Goal: Task Accomplishment & Management: Complete application form

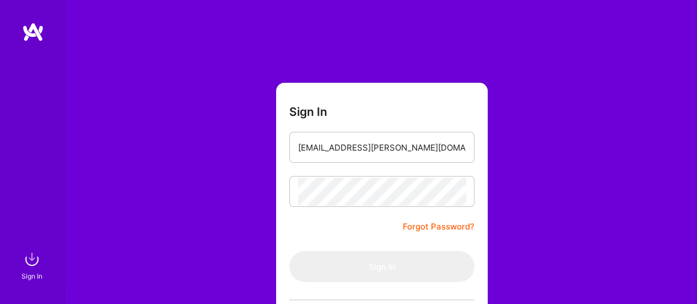
scroll to position [110, 0]
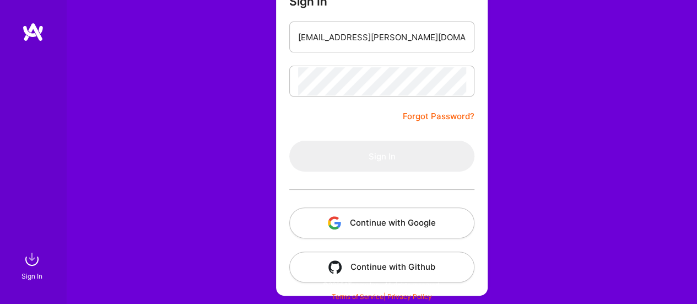
click at [384, 226] on button "Continue with Google" at bounding box center [381, 222] width 185 height 31
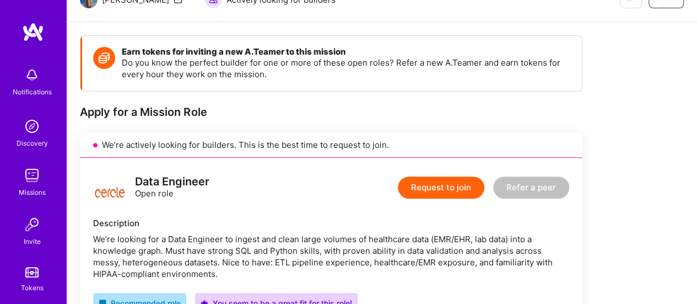
scroll to position [119, 0]
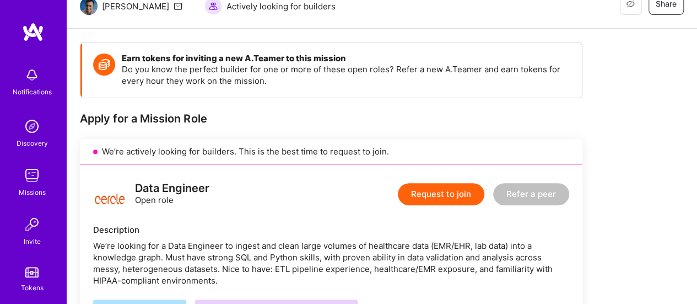
click at [455, 192] on button "Request to join" at bounding box center [441, 194] width 87 height 22
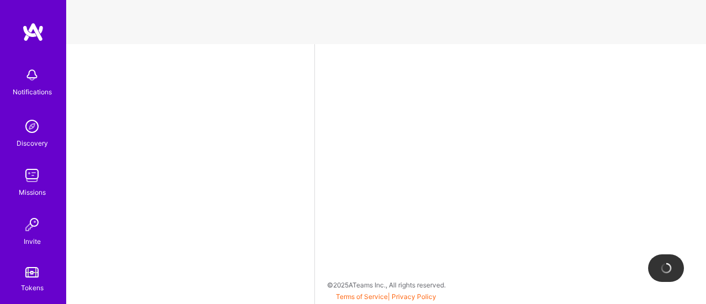
select select "US"
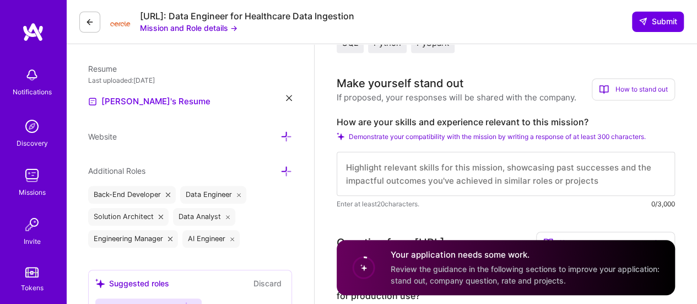
scroll to position [277, 0]
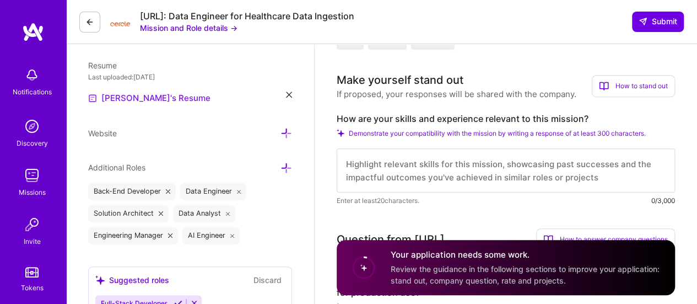
click at [153, 98] on link "[PERSON_NAME]'s Resume" at bounding box center [149, 97] width 122 height 13
click at [288, 95] on icon at bounding box center [289, 94] width 6 height 6
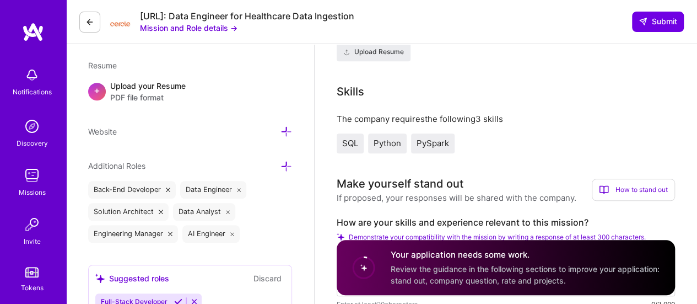
click at [101, 87] on div "+" at bounding box center [97, 92] width 18 height 18
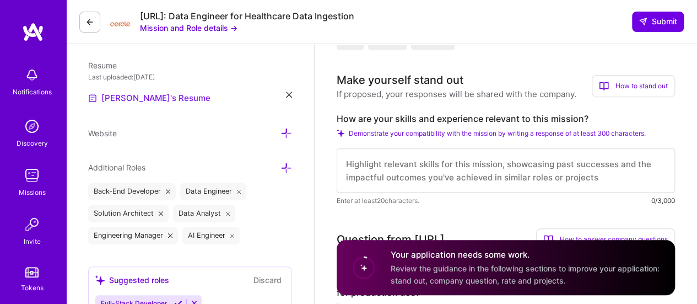
click at [128, 96] on link "[PERSON_NAME]'s Resume" at bounding box center [149, 97] width 122 height 13
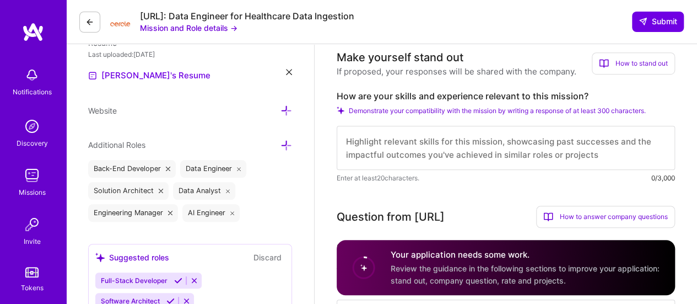
scroll to position [322, 0]
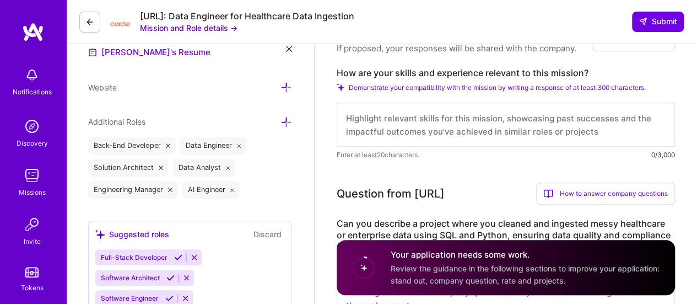
click at [558, 122] on textarea at bounding box center [506, 125] width 338 height 44
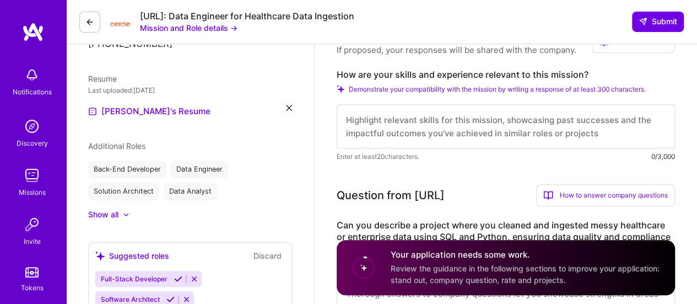
scroll to position [207, 0]
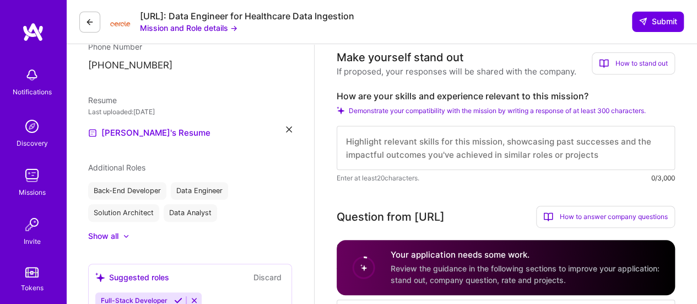
paste textarea "I see trusted data and strong governance as the backbone of data-driven decisio…"
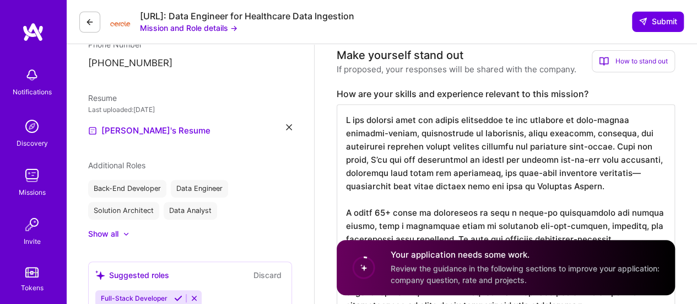
scroll to position [216, 0]
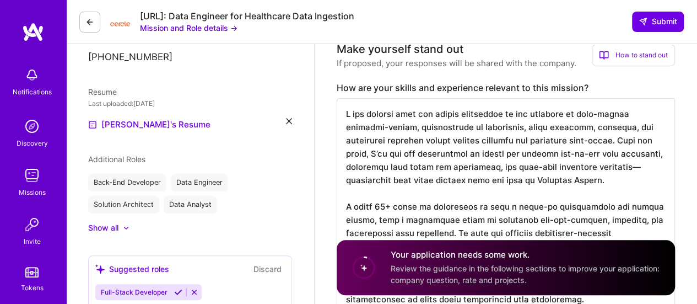
click at [537, 181] on textarea at bounding box center [506, 298] width 338 height 401
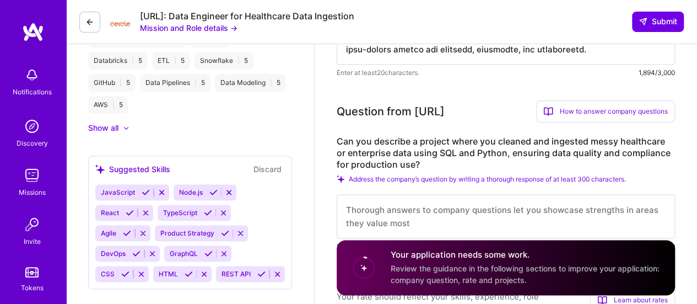
scroll to position [730, 0]
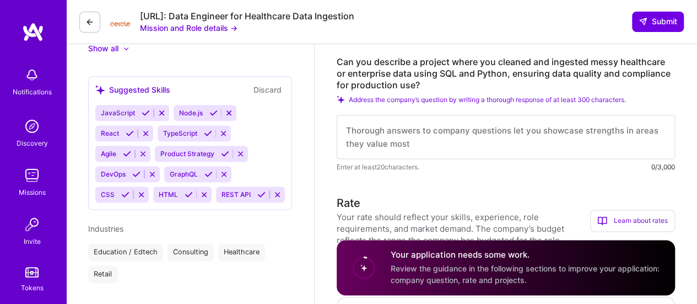
type textarea "I see trusted data and strong governance as the backbone of data-driven decisio…"
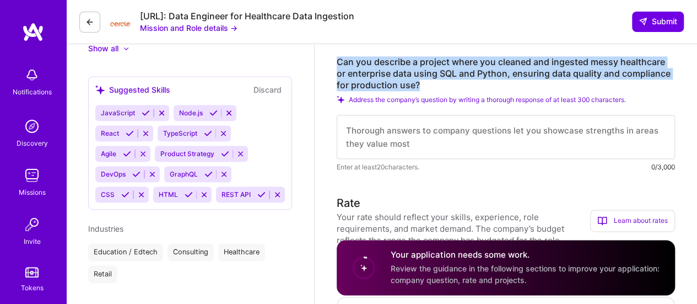
drag, startPoint x: 421, startPoint y: 85, endPoint x: 336, endPoint y: 61, distance: 88.3
copy label "Can you describe a project where you cleaned and ingested messy healthcare or e…"
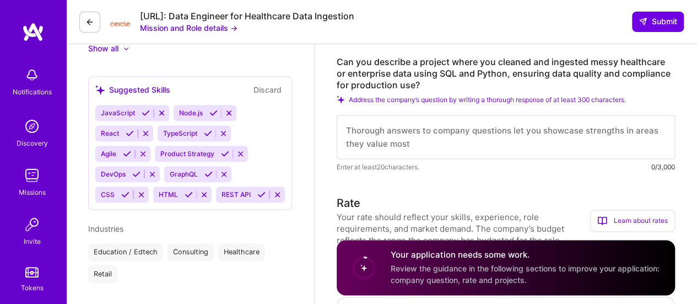
click at [454, 136] on textarea at bounding box center [506, 137] width 338 height 44
paste textarea "In my days at Bison Technologies; one of the issues that the start up facing wa…"
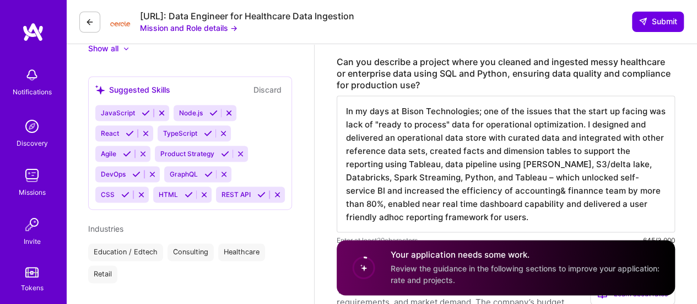
click at [581, 125] on textarea "In my days at Bison Technologies; one of the issues that the start up facing wa…" at bounding box center [506, 163] width 338 height 137
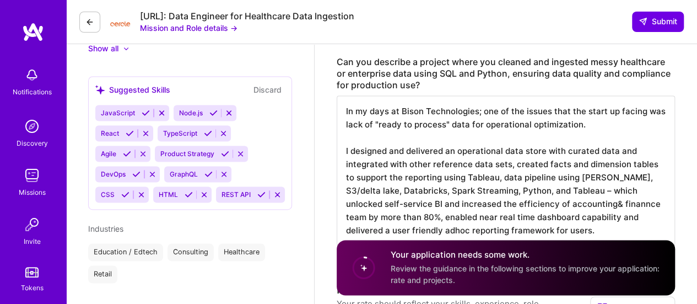
click at [486, 177] on textarea "In my days at Bison Technologies; one of the issues that the start up facing wa…" at bounding box center [506, 170] width 338 height 150
click at [364, 146] on textarea "In my days at Bison Technologies; one of the issues that the start up facing wa…" at bounding box center [506, 170] width 338 height 150
click at [665, 166] on textarea "In my days at Bison Technologies; one of the issues that the start up facing wa…" at bounding box center [506, 170] width 338 height 150
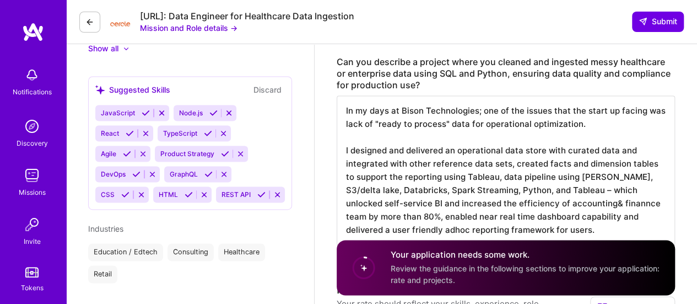
click at [557, 208] on textarea "In my days at Bison Technologies; one of the issues that the start up facing wa…" at bounding box center [506, 170] width 338 height 150
click at [493, 196] on textarea "In my days at Bison Technologies; one of the issues that the start up facing wa…" at bounding box center [506, 170] width 338 height 150
paste textarea "Data Platform Development and Optimization for Bison Technologies I spearheaded…"
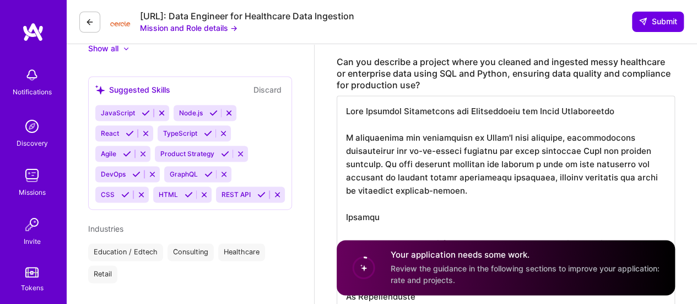
scroll to position [0, 0]
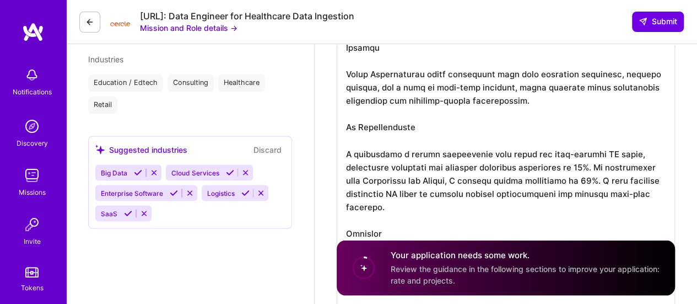
click at [575, 164] on textarea at bounding box center [506, 120] width 338 height 388
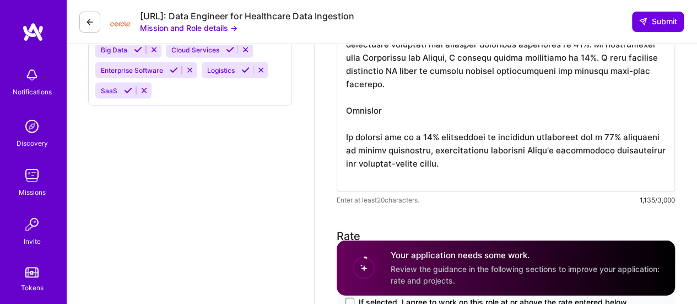
scroll to position [1025, 0]
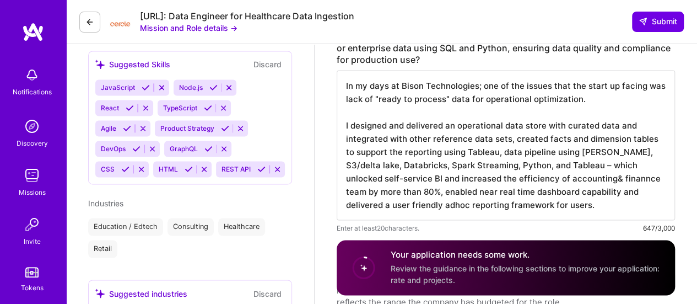
scroll to position [806, 0]
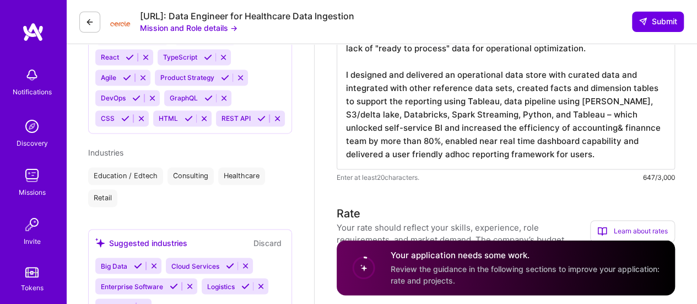
click at [151, 12] on div "Cercle.ai: Data Engineer for Healthcare Data Ingestion" at bounding box center [247, 16] width 214 height 12
click at [349, 68] on textarea "In my days at Bison Technologies; one of the issues that the start up facing wa…" at bounding box center [506, 94] width 338 height 150
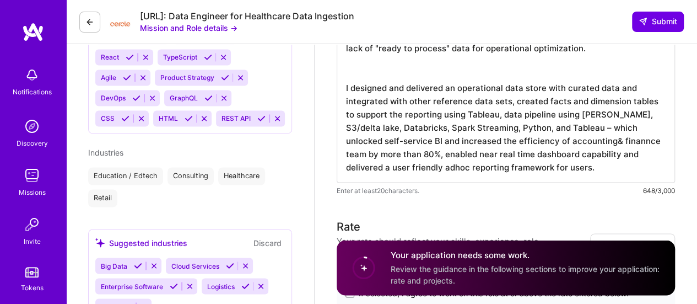
paste textarea "I introduced a robust operational data store and self-service BI tools, automat…"
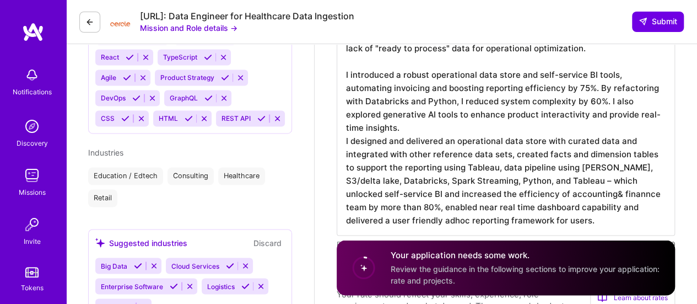
click at [574, 90] on textarea "In my days at Bison Technologies; one of the issues that the start up facing wa…" at bounding box center [506, 127] width 338 height 216
drag, startPoint x: 597, startPoint y: 89, endPoint x: 601, endPoint y: 102, distance: 13.1
click at [601, 102] on textarea "In my days at Bison Technologies; one of the issues that the start up facing wa…" at bounding box center [506, 127] width 338 height 216
click at [412, 126] on textarea "In my days at Bison Technologies; one of the issues that the start up facing wa…" at bounding box center [506, 127] width 338 height 216
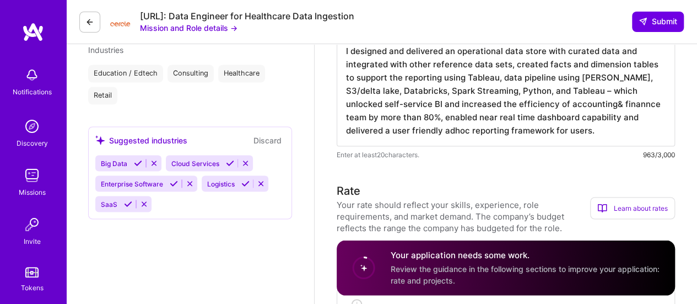
scroll to position [887, 0]
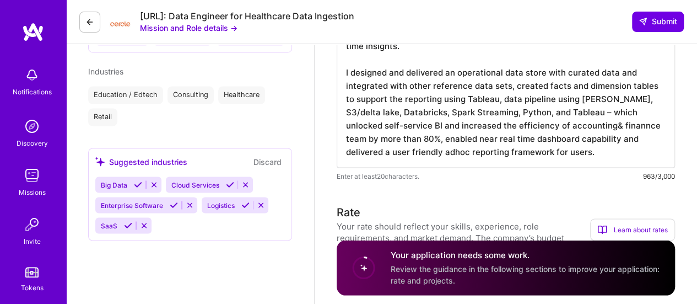
click at [486, 95] on textarea "In my days at Bison Technologies; one of the issues that the start up facing wa…" at bounding box center [506, 52] width 338 height 229
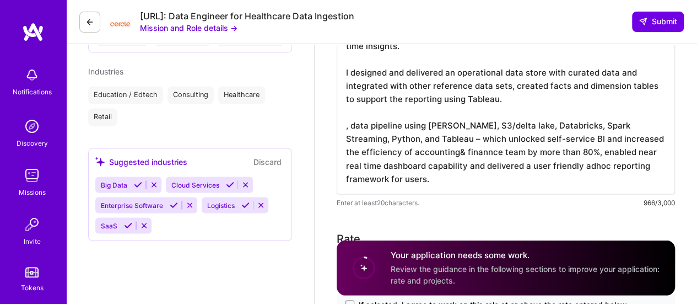
click at [507, 101] on textarea "In my days at Bison Technologies; one of the issues that the start up facing wa…" at bounding box center [506, 66] width 338 height 256
paste textarea "I have a directed the team as a data architect/data lead to built a scalable Da…"
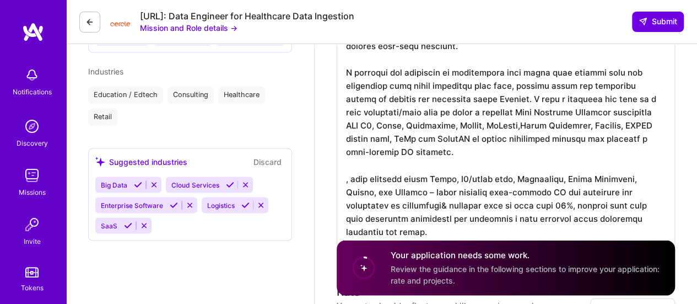
click at [428, 112] on textarea at bounding box center [506, 92] width 338 height 309
drag, startPoint x: 427, startPoint y: 114, endPoint x: 496, endPoint y: 95, distance: 70.9
click at [496, 95] on textarea at bounding box center [506, 92] width 338 height 309
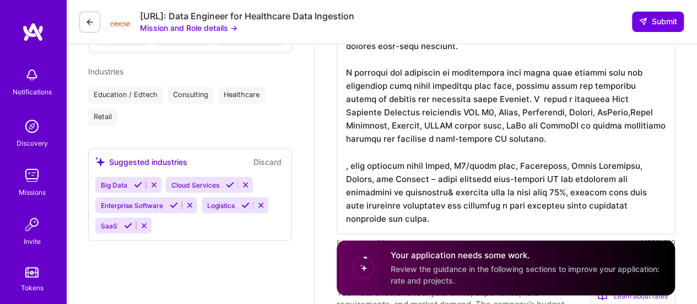
scroll to position [0, 0]
drag, startPoint x: 559, startPoint y: 99, endPoint x: 645, endPoint y: 96, distance: 86.0
click at [645, 96] on textarea at bounding box center [506, 85] width 338 height 295
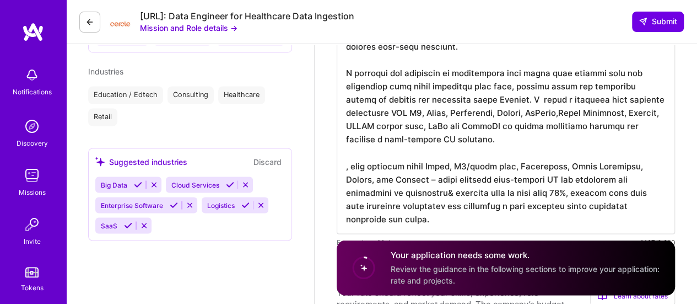
click at [433, 114] on textarea at bounding box center [506, 85] width 338 height 295
drag, startPoint x: 533, startPoint y: 110, endPoint x: 523, endPoint y: 112, distance: 10.7
click at [523, 112] on textarea at bounding box center [506, 85] width 338 height 295
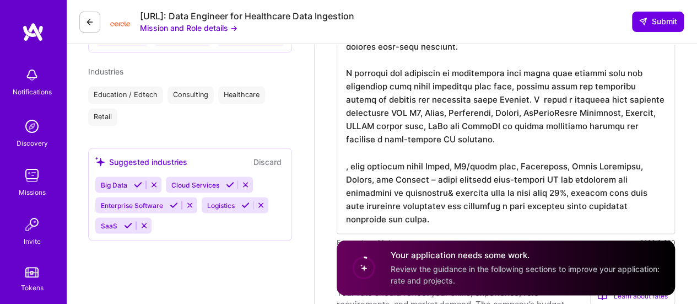
click at [523, 112] on textarea at bounding box center [506, 85] width 338 height 295
click at [462, 137] on textarea at bounding box center [506, 85] width 338 height 295
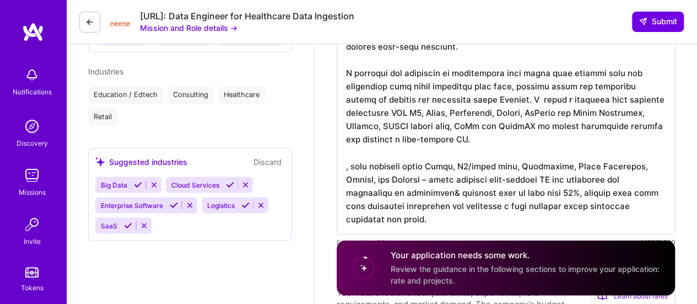
click at [412, 190] on textarea at bounding box center [506, 85] width 338 height 295
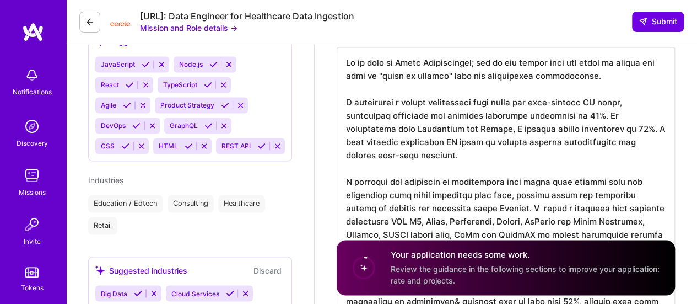
scroll to position [794, 0]
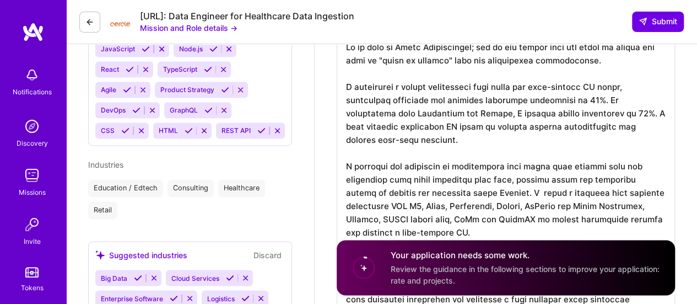
drag, startPoint x: 410, startPoint y: 143, endPoint x: 338, endPoint y: 87, distance: 91.4
click at [338, 87] on textarea at bounding box center [506, 178] width 338 height 295
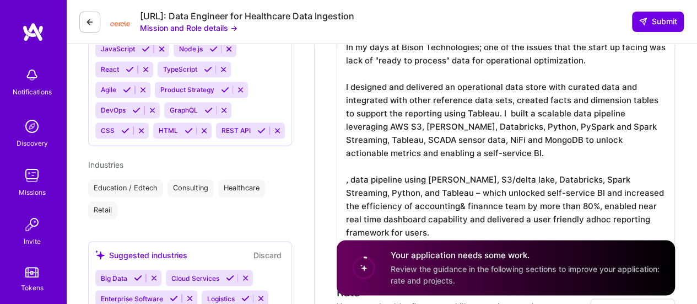
click at [349, 172] on textarea "In my days at Bison Technologies; one of the issues that the start up facing wa…" at bounding box center [506, 139] width 338 height 216
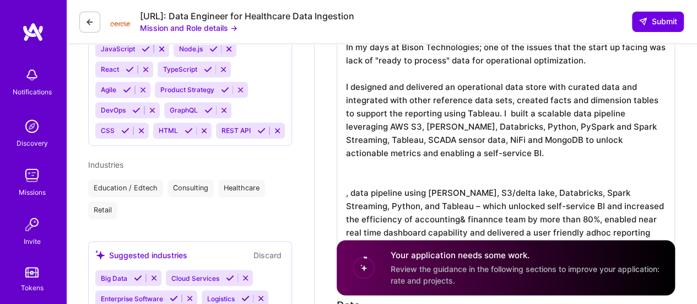
paste textarea "I introduced a robust operational data store and self-service BI tools, automat…"
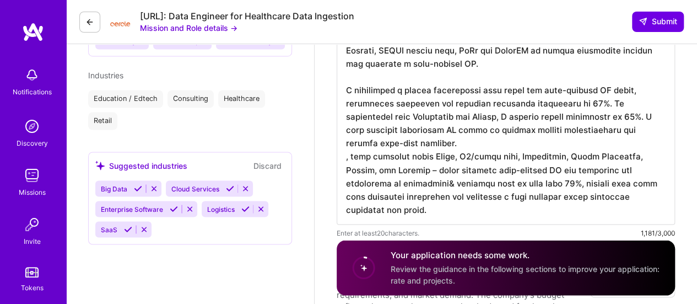
scroll to position [864, 0]
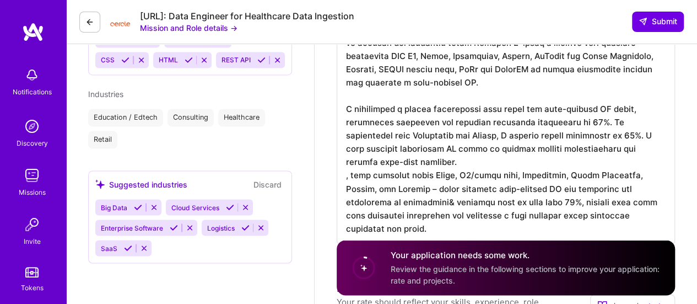
drag, startPoint x: 530, startPoint y: 107, endPoint x: 344, endPoint y: 110, distance: 186.3
click at [344, 110] on textarea at bounding box center [506, 102] width 338 height 282
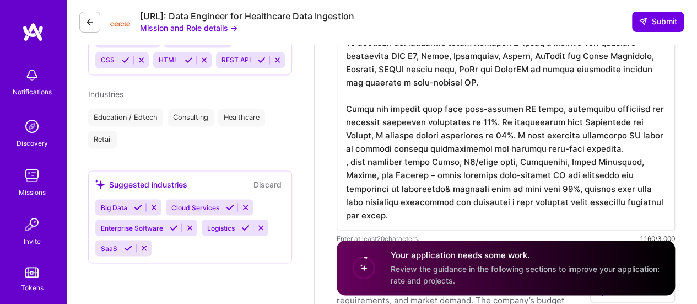
click at [531, 110] on textarea at bounding box center [506, 95] width 338 height 269
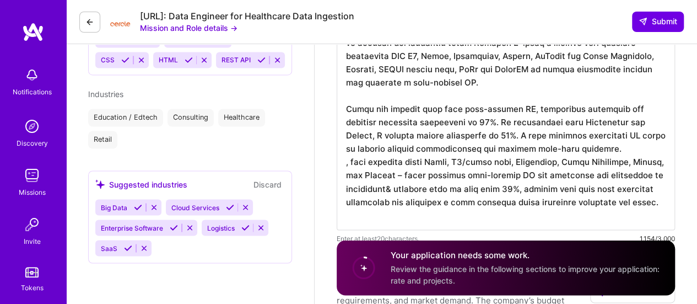
scroll to position [1, 0]
drag, startPoint x: 541, startPoint y: 173, endPoint x: 442, endPoint y: 202, distance: 103.4
click at [442, 202] on textarea at bounding box center [506, 95] width 338 height 269
drag, startPoint x: 459, startPoint y: 121, endPoint x: 524, endPoint y: 175, distance: 84.2
click at [524, 175] on textarea at bounding box center [506, 95] width 338 height 269
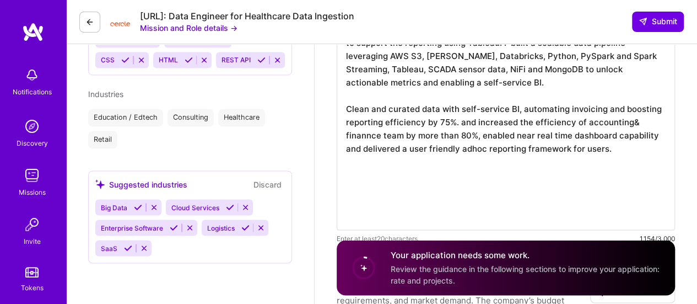
scroll to position [0, 0]
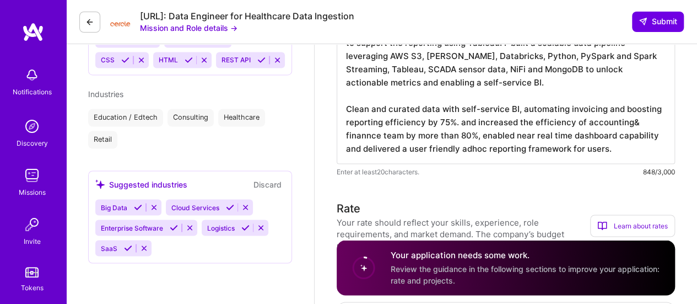
click at [603, 108] on textarea "In my days at Bison Technologies; one of the issues that the start up facing wa…" at bounding box center [506, 62] width 338 height 203
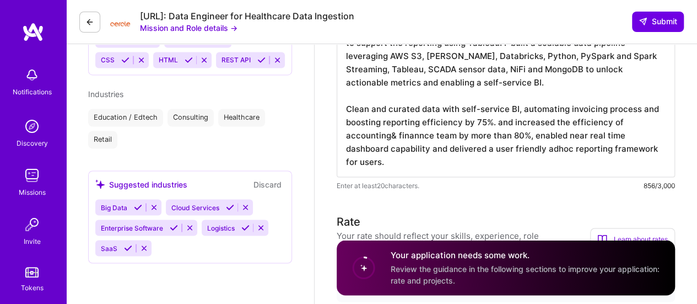
drag, startPoint x: 510, startPoint y: 121, endPoint x: 637, endPoint y: 107, distance: 127.5
click at [637, 107] on textarea "In my days at Bison Technologies; one of the issues that the start up facing wa…" at bounding box center [506, 69] width 338 height 216
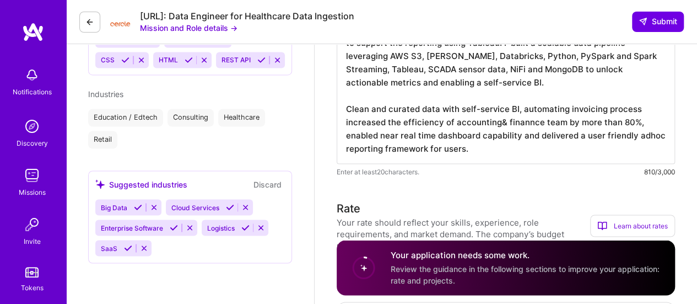
click at [497, 122] on textarea "In my days at Bison Technologies; one of the issues that the start up facing wa…" at bounding box center [506, 62] width 338 height 203
click at [637, 120] on textarea "In my days at Bison Technologies; one of the issues that the start up facing wa…" at bounding box center [506, 62] width 338 height 203
click at [523, 148] on textarea "In my days at Bison Technologies; one of the issues that the start up facing wa…" at bounding box center [506, 62] width 338 height 203
click at [528, 150] on textarea "In my days at Bison Technologies; one of the issues that the start up facing wa…" at bounding box center [506, 62] width 338 height 203
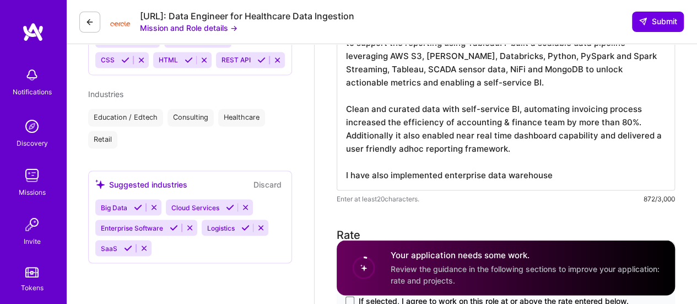
click at [552, 172] on textarea "In my days at Bison Technologies; one of the issues that the start up facing wa…" at bounding box center [506, 75] width 338 height 229
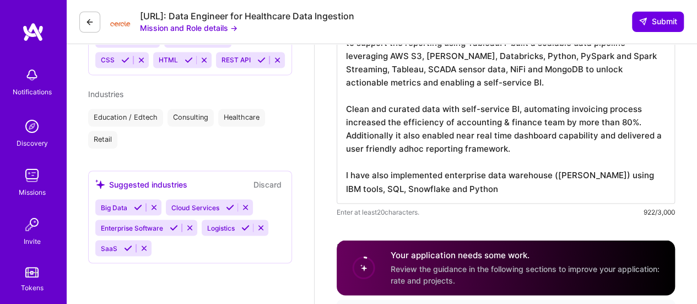
click at [578, 175] on textarea "In my days at Bison Technologies; one of the issues that the start up facing wa…" at bounding box center [506, 82] width 338 height 243
click at [606, 187] on textarea "In my days at Bison Technologies; one of the issues that the start up facing wa…" at bounding box center [506, 82] width 338 height 243
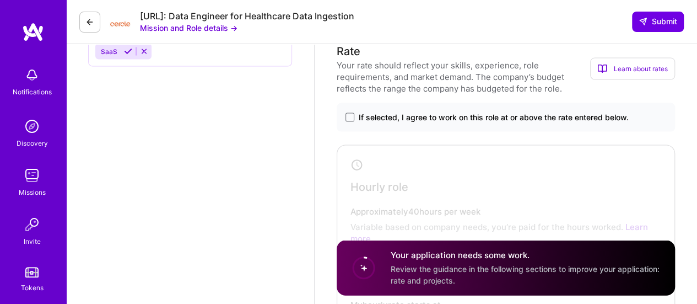
scroll to position [1054, 0]
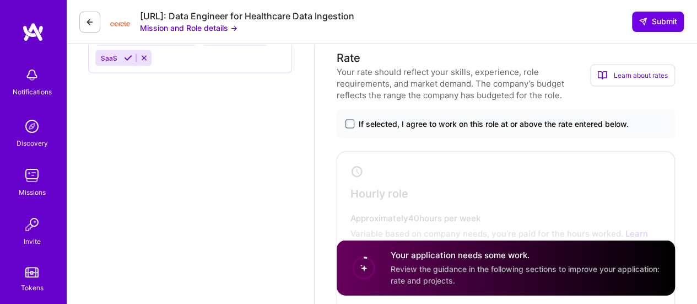
type textarea "In my days at Bison Technologies; one of the issues that the start up facing wa…"
click at [349, 126] on span at bounding box center [350, 124] width 9 height 9
click at [0, 0] on input "If selected, I agree to work on this role at or above the rate entered below." at bounding box center [0, 0] width 0 height 0
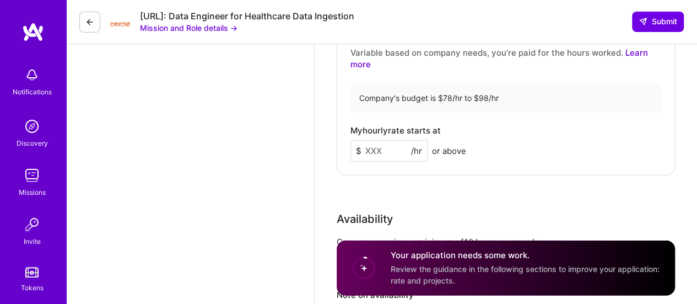
scroll to position [1231, 0]
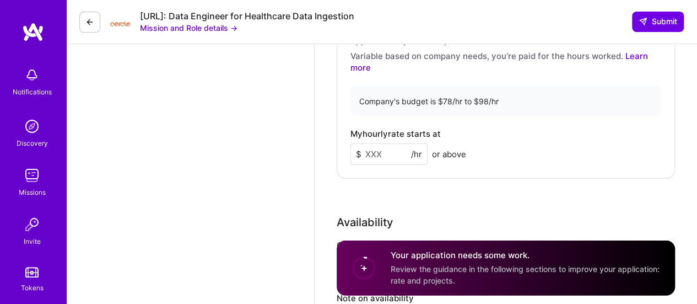
click at [370, 152] on input at bounding box center [389, 153] width 77 height 21
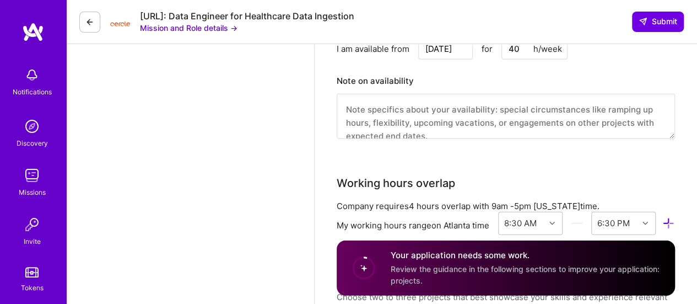
scroll to position [1436, 0]
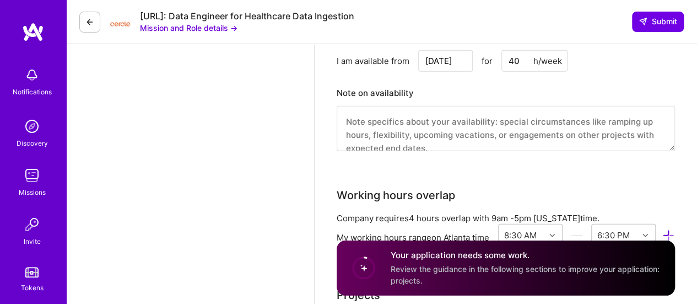
type input "95"
click at [370, 124] on textarea at bounding box center [506, 128] width 338 height 45
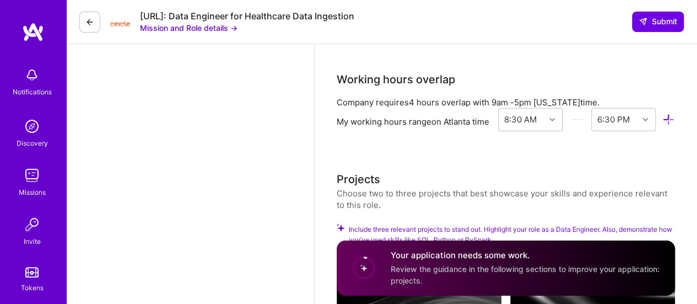
scroll to position [1549, 0]
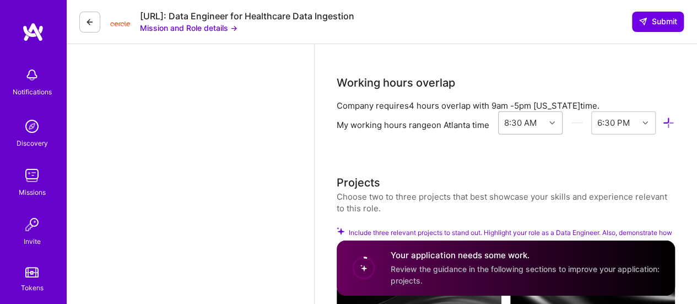
type textarea "I am available."
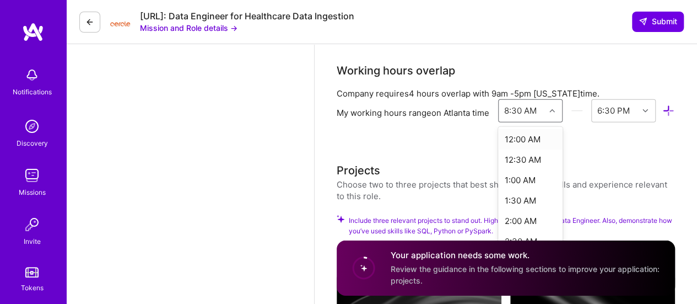
click at [498, 122] on div "option 12:00 AM focused, 1 of 48. 48 results available. Use Up and Down to choo…" at bounding box center [530, 110] width 64 height 23
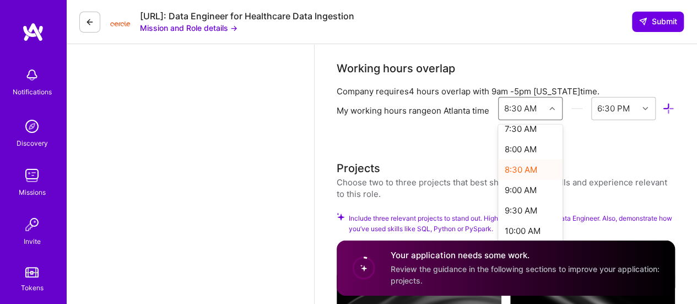
scroll to position [317, 0]
click at [498, 197] on div "9:00 AM" at bounding box center [530, 187] width 64 height 20
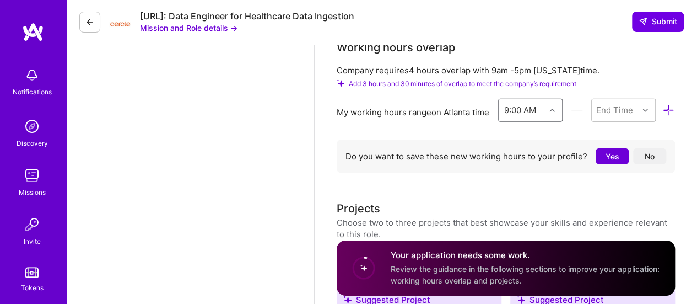
click at [591, 122] on div "End Time" at bounding box center [623, 110] width 64 height 23
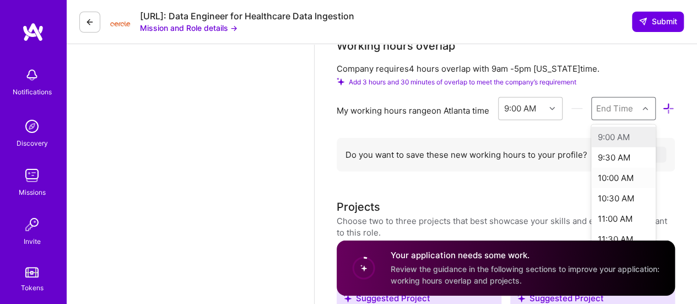
drag, startPoint x: 484, startPoint y: 158, endPoint x: 484, endPoint y: 181, distance: 22.6
click at [591, 181] on div "9:00 AM 9:30 AM 10:00 AM 10:30 AM 11:00 AM 11:30 AM 12:00 PM 12:30 PM 1:00 PM 1…" at bounding box center [623, 207] width 64 height 165
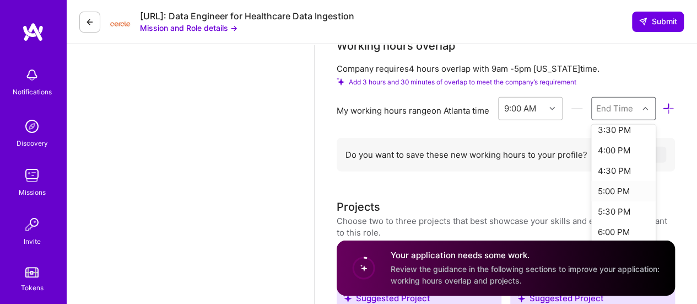
click at [591, 201] on div "5:00 PM" at bounding box center [623, 191] width 64 height 20
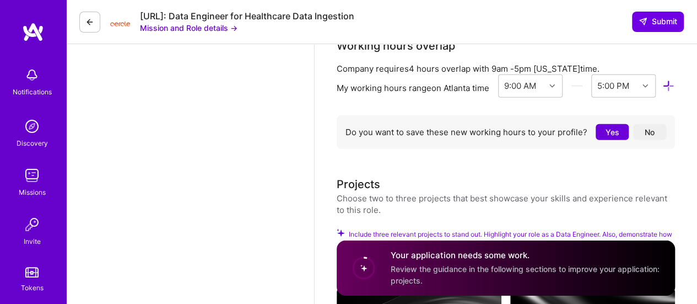
click at [612, 140] on button "Yes" at bounding box center [612, 132] width 33 height 16
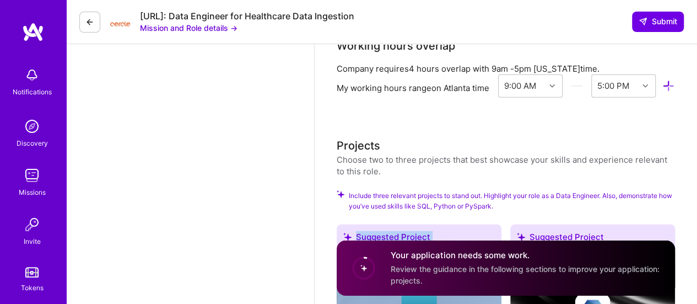
drag, startPoint x: 697, startPoint y: 211, endPoint x: 699, endPoint y: 233, distance: 22.2
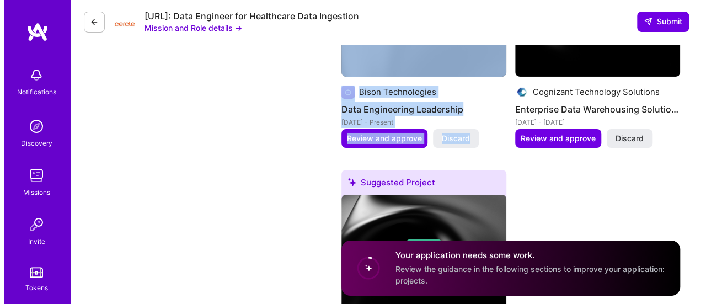
scroll to position [1873, 0]
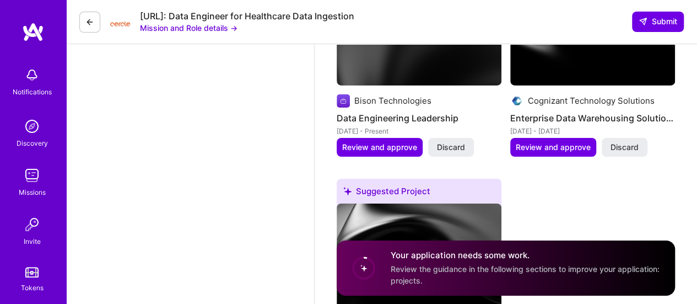
click at [584, 227] on div "Suggested Project Bison Technologies Data Engineering Leadership Apr 2023 - Pre…" at bounding box center [506, 174] width 338 height 475
click at [362, 153] on span "Review and approve" at bounding box center [379, 147] width 75 height 11
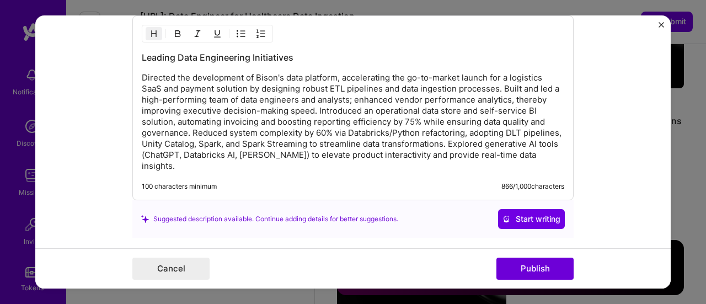
scroll to position [1238, 0]
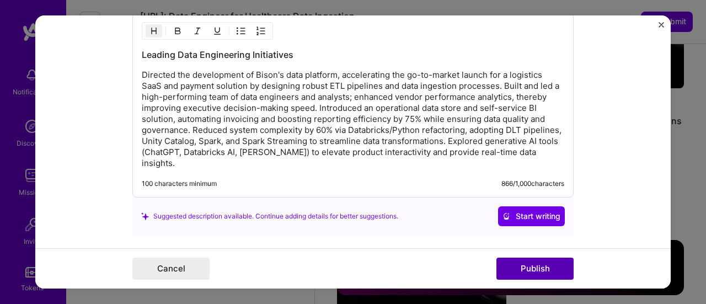
click at [532, 270] on button "Publish" at bounding box center [534, 268] width 77 height 22
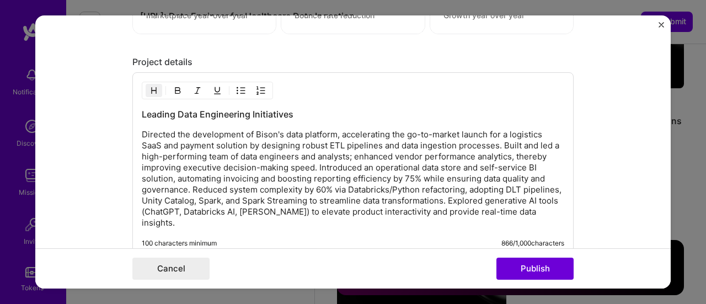
scroll to position [1247, 0]
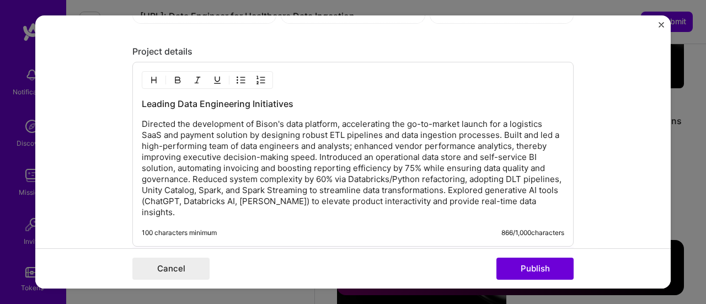
click at [405, 155] on p "Directed the development of Bison's data platform, accelerating the go-to-marke…" at bounding box center [353, 168] width 422 height 99
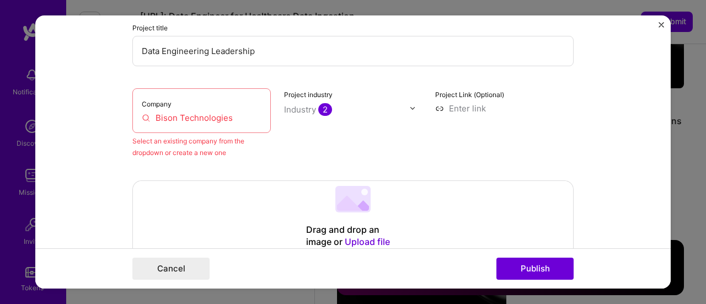
scroll to position [120, 0]
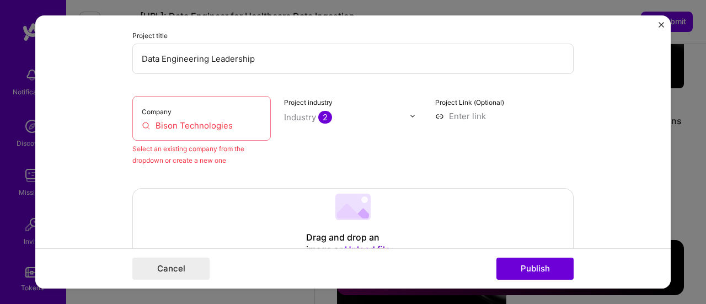
click at [166, 121] on input "Bison Technologies" at bounding box center [202, 126] width 120 height 12
click at [233, 124] on input "Bison Technologies" at bounding box center [202, 126] width 120 height 12
click at [532, 268] on button "Publish" at bounding box center [534, 268] width 77 height 22
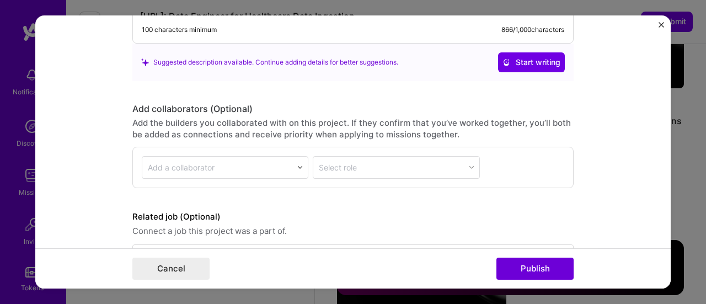
scroll to position [1478, 0]
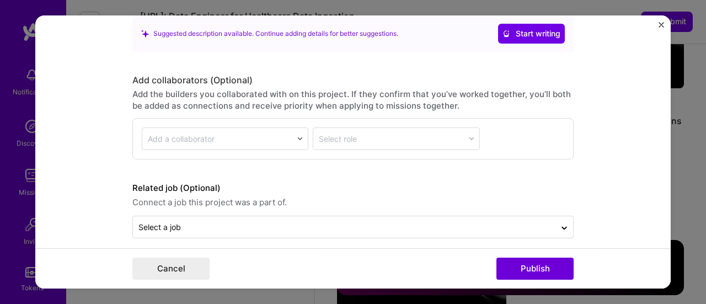
click at [659, 23] on img "Close" at bounding box center [661, 25] width 6 height 6
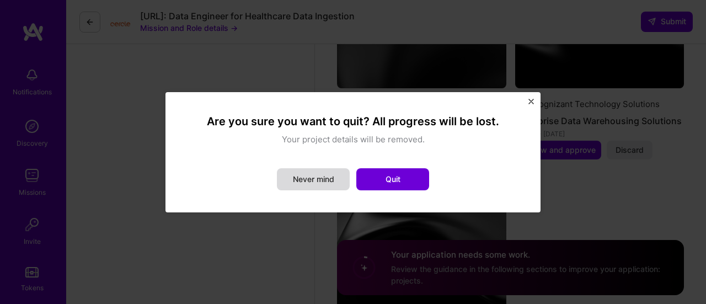
click at [330, 179] on button "Never mind" at bounding box center [313, 179] width 73 height 22
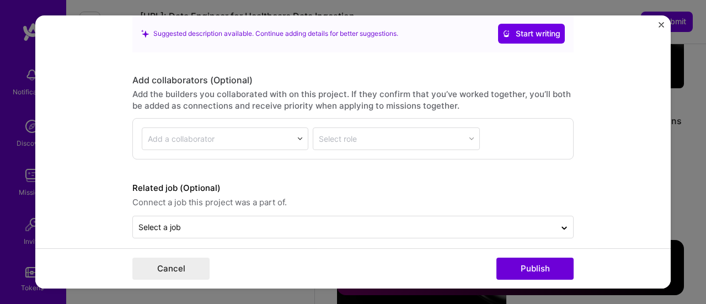
click at [662, 23] on img "Close" at bounding box center [661, 25] width 6 height 6
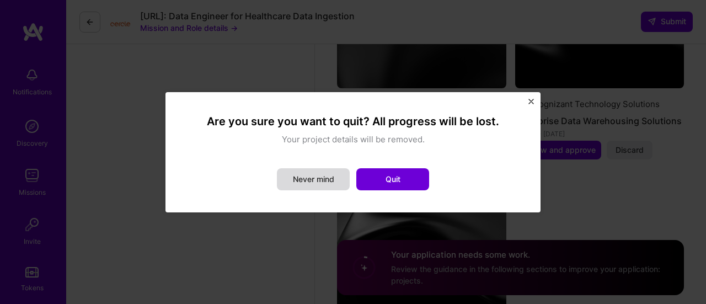
click at [319, 178] on button "Never mind" at bounding box center [313, 179] width 73 height 22
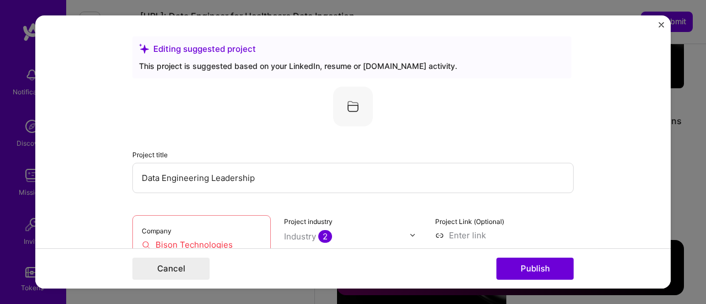
scroll to position [0, 0]
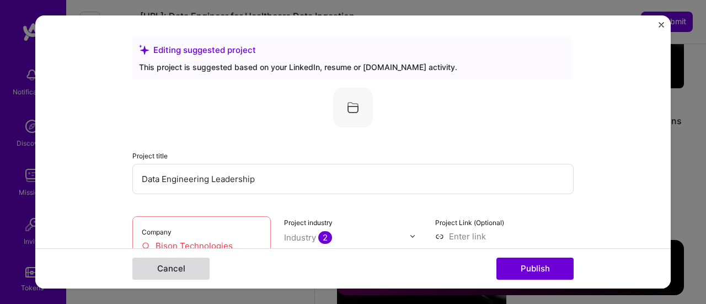
click at [160, 272] on button "Cancel" at bounding box center [170, 268] width 77 height 22
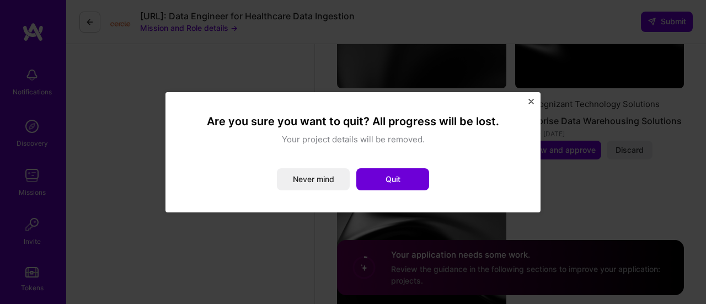
click at [531, 101] on img "Close" at bounding box center [531, 102] width 6 height 6
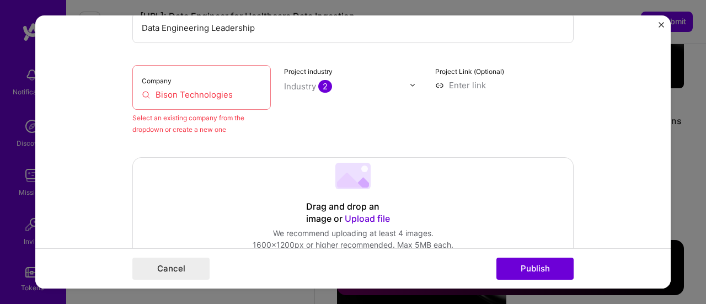
scroll to position [169, 0]
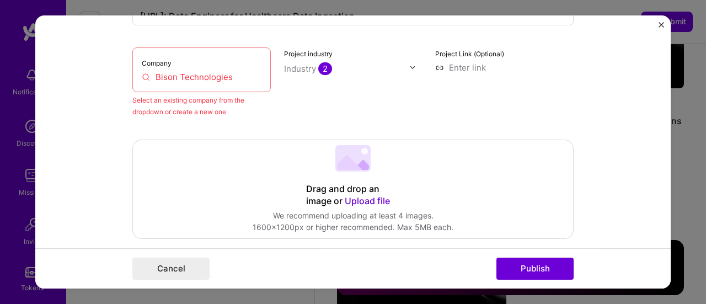
click at [227, 73] on input "Bison Technologies" at bounding box center [202, 77] width 120 height 12
click at [228, 73] on input "Bison Technologies" at bounding box center [202, 77] width 120 height 12
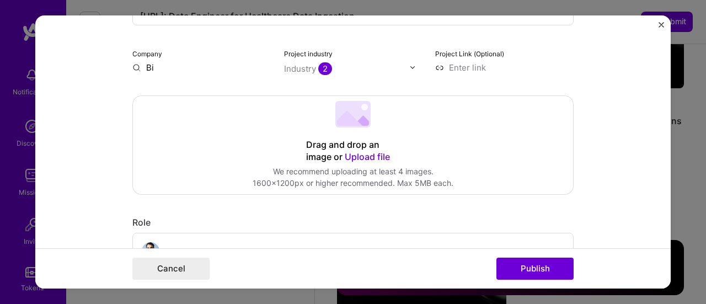
type input "B"
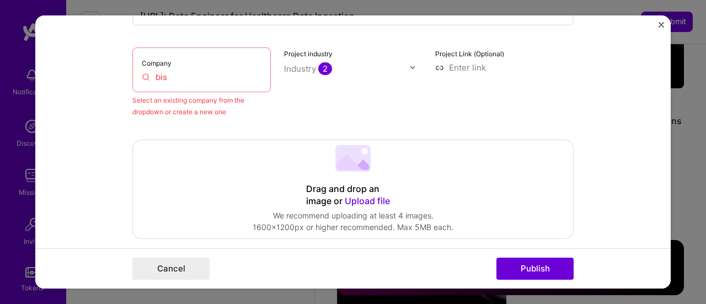
click at [203, 82] on div "Company bis" at bounding box center [201, 69] width 138 height 45
click at [177, 72] on input "bis" at bounding box center [202, 77] width 120 height 12
click at [196, 111] on div "Select an existing company from the dropdown or create a new one" at bounding box center [201, 105] width 138 height 23
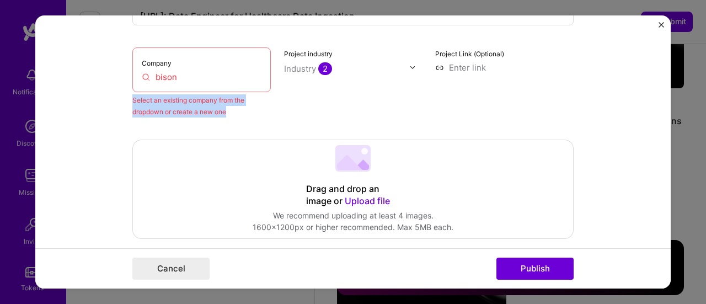
click at [196, 111] on div "Select an existing company from the dropdown or create a new one" at bounding box center [201, 105] width 138 height 23
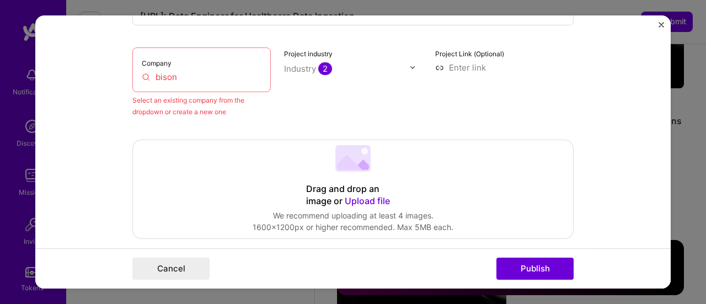
click at [184, 74] on input "bison" at bounding box center [202, 77] width 120 height 12
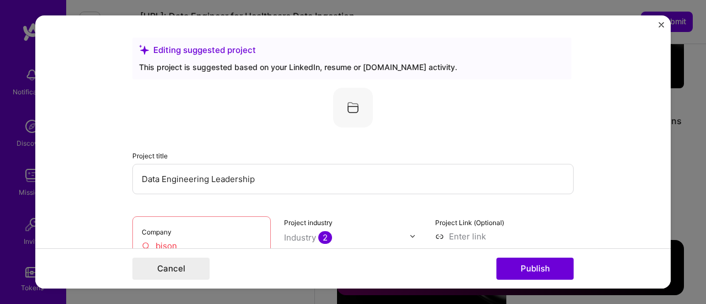
click at [186, 236] on div "Company bison" at bounding box center [201, 238] width 138 height 45
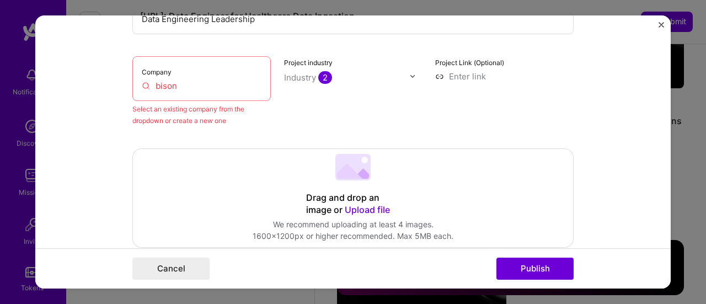
scroll to position [157, 0]
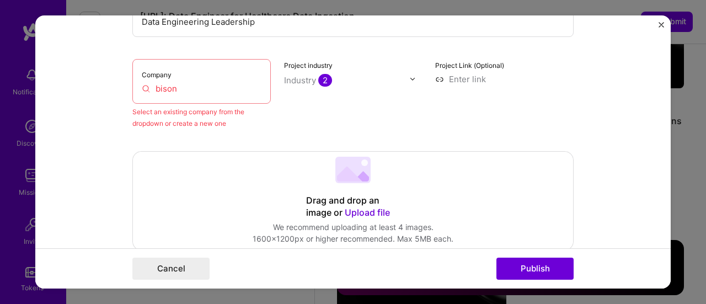
click at [168, 87] on input "bison" at bounding box center [202, 89] width 120 height 12
click at [180, 87] on input "bison" at bounding box center [202, 89] width 120 height 12
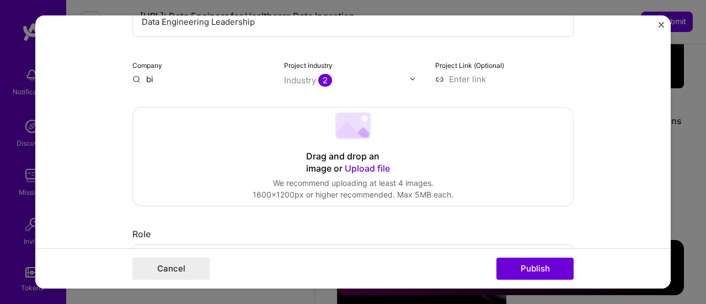
type input "b"
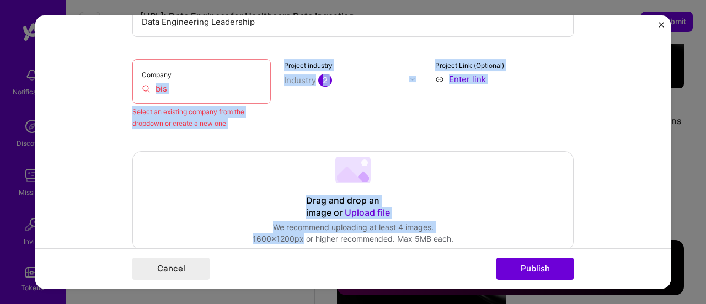
drag, startPoint x: 292, startPoint y: 240, endPoint x: 171, endPoint y: 91, distance: 192.4
click at [171, 91] on input "bis" at bounding box center [202, 89] width 120 height 12
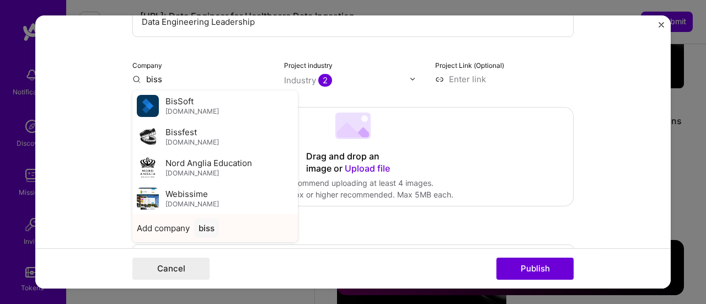
type input "biss"
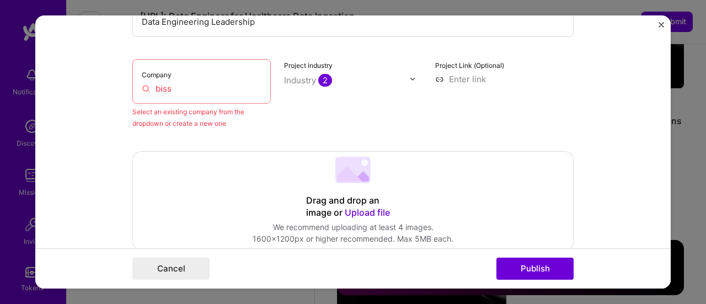
drag, startPoint x: 671, startPoint y: 70, endPoint x: 675, endPoint y: 202, distance: 131.8
click at [675, 202] on div "Editing suggested project This project is suggested based on your LinkedIn, res…" at bounding box center [353, 152] width 706 height 304
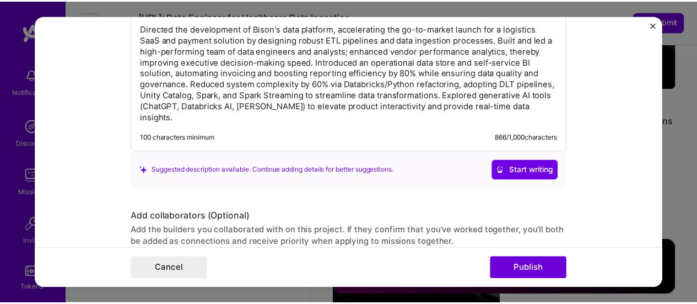
scroll to position [1478, 0]
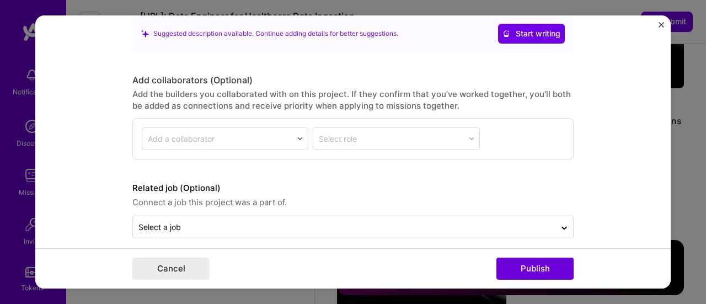
click at [662, 25] on img "Close" at bounding box center [661, 25] width 6 height 6
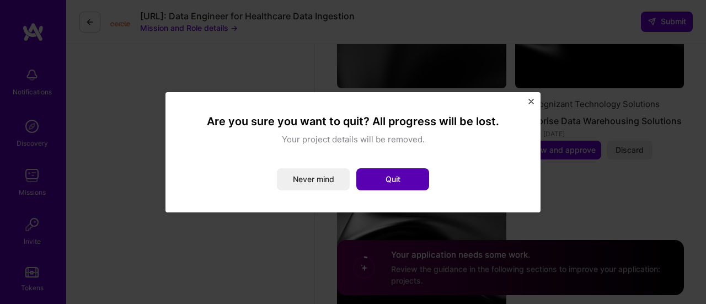
click at [404, 178] on button "Quit" at bounding box center [392, 179] width 73 height 22
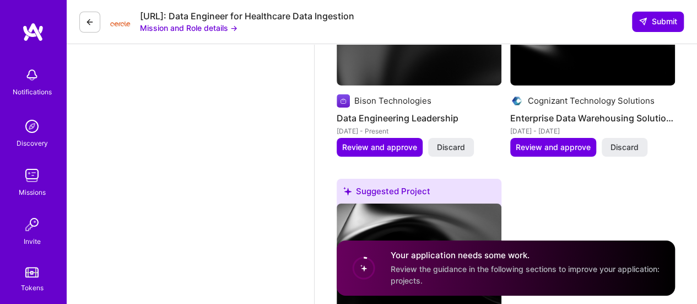
scroll to position [98, 0]
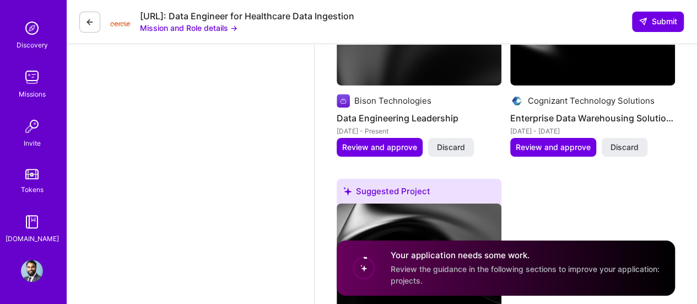
click at [127, 32] on div at bounding box center [120, 22] width 22 height 22
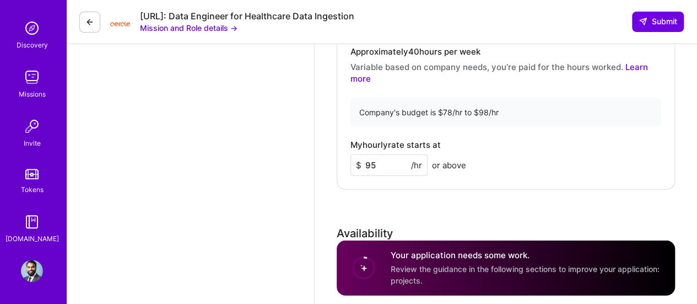
scroll to position [1224, 0]
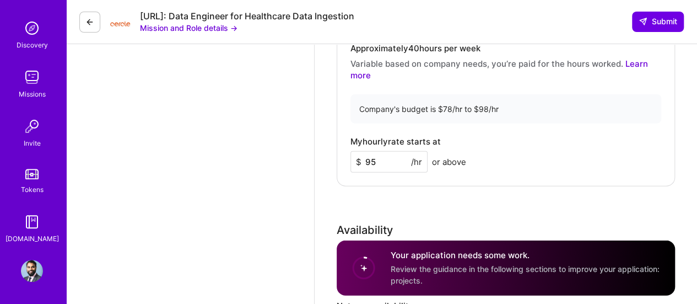
click at [388, 160] on input "95" at bounding box center [389, 161] width 77 height 21
type input "90"
type input "95"
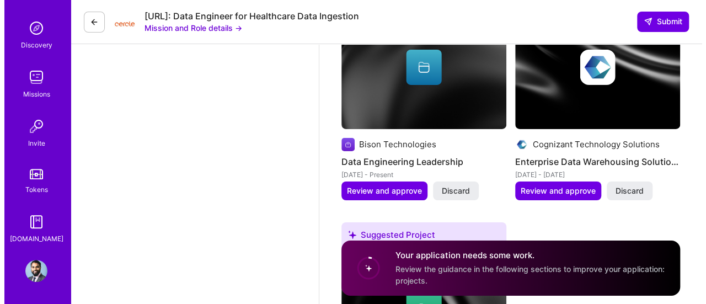
scroll to position [1839, 0]
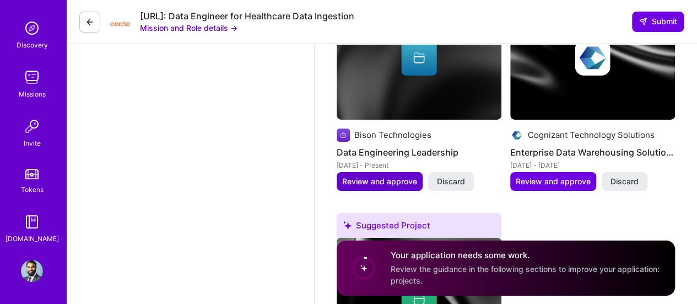
click at [377, 187] on span "Review and approve" at bounding box center [379, 181] width 75 height 11
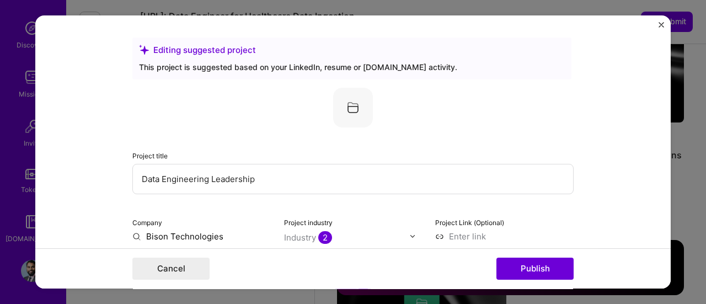
click at [222, 238] on input "Bison Technologies" at bounding box center [201, 236] width 138 height 12
click at [530, 268] on button "Publish" at bounding box center [534, 268] width 77 height 22
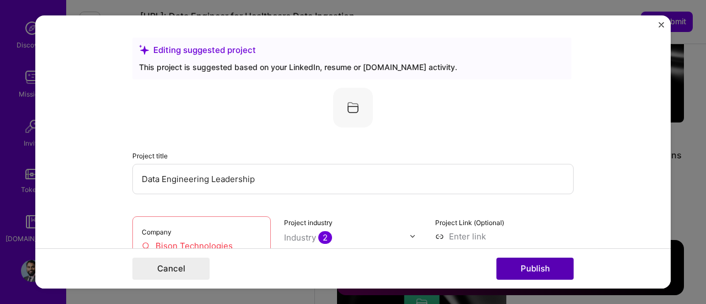
scroll to position [72, 0]
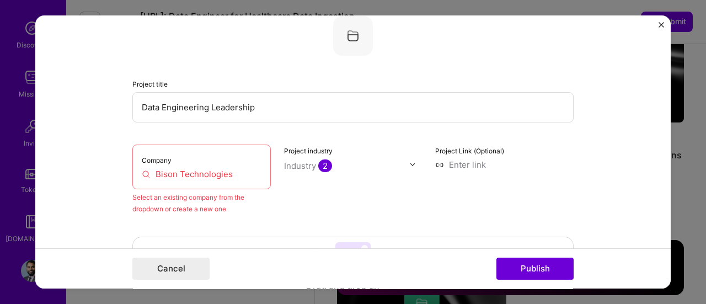
click at [225, 178] on input "Bison Technologies" at bounding box center [202, 174] width 120 height 12
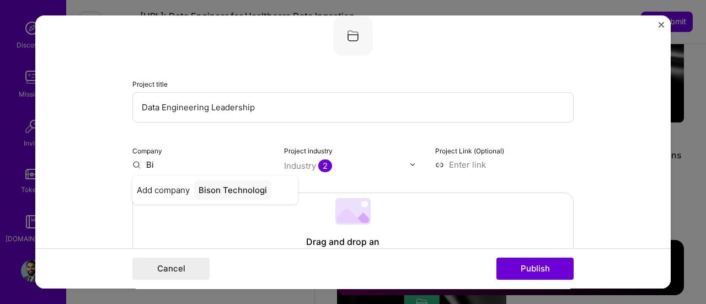
type input "B"
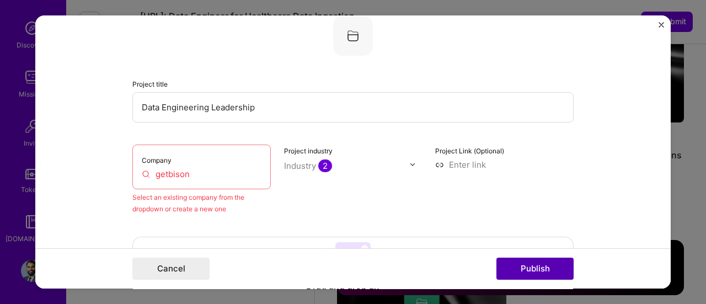
click at [519, 273] on button "Publish" at bounding box center [534, 268] width 77 height 22
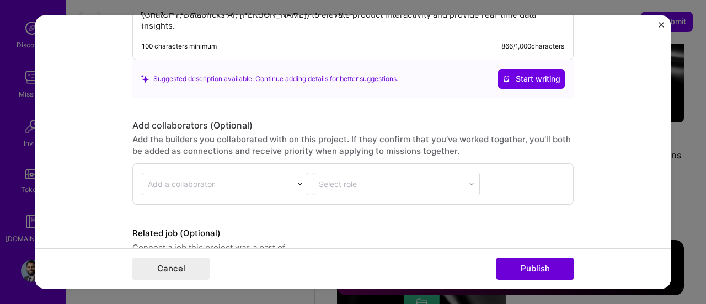
scroll to position [1482, 0]
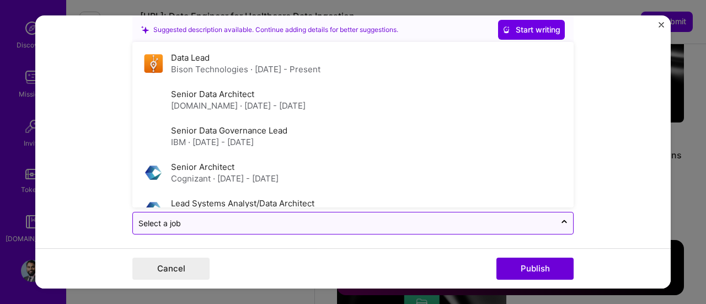
click at [524, 217] on input "text" at bounding box center [343, 223] width 411 height 12
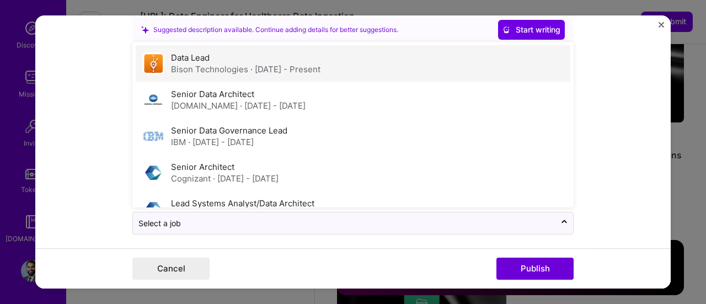
click at [316, 64] on span "· Apr 2023 - Present" at bounding box center [285, 69] width 70 height 10
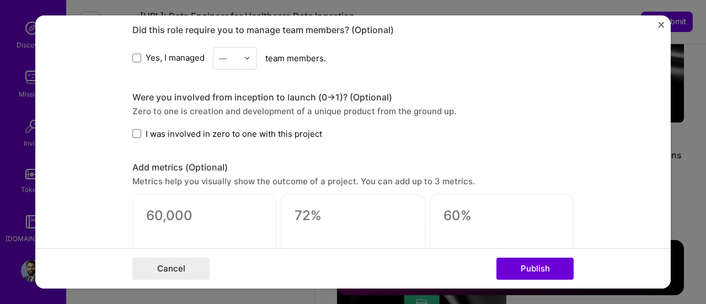
scroll to position [957, 0]
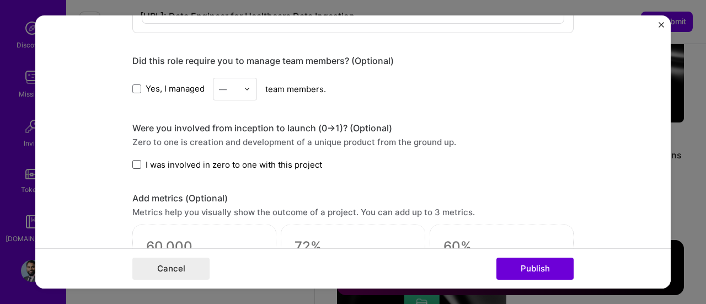
click at [132, 160] on span at bounding box center [136, 164] width 9 height 9
click at [0, 0] on input "I was involved in zero to one with this project" at bounding box center [0, 0] width 0 height 0
click at [136, 84] on span at bounding box center [136, 88] width 9 height 9
click at [0, 0] on input "Yes, I managed" at bounding box center [0, 0] width 0 height 0
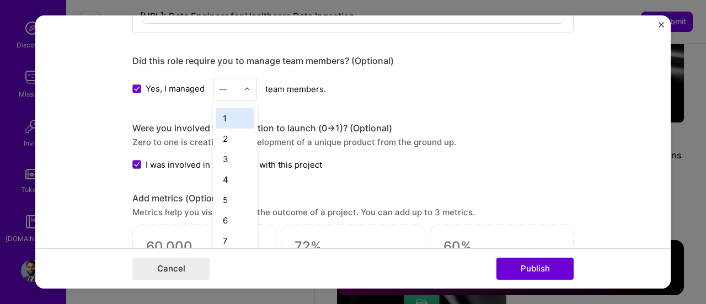
click at [231, 88] on input "text" at bounding box center [228, 89] width 19 height 12
click at [229, 214] on div "6" at bounding box center [234, 220] width 37 height 20
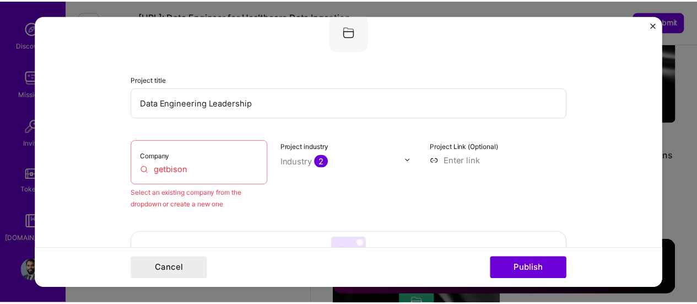
scroll to position [71, 0]
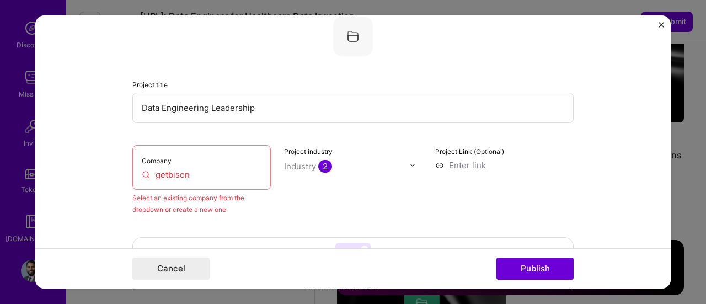
click at [198, 173] on input "getbison" at bounding box center [202, 175] width 120 height 12
click at [216, 175] on input "[DOMAIN_NAME]" at bounding box center [202, 175] width 120 height 12
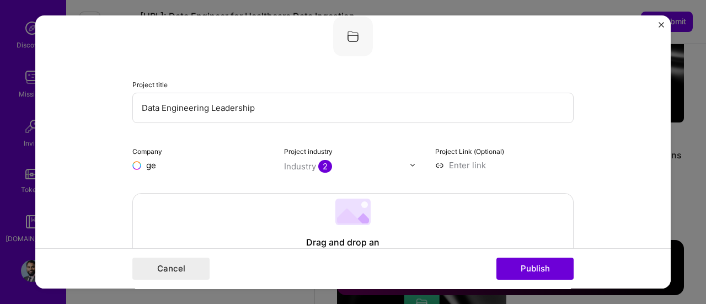
type input "g"
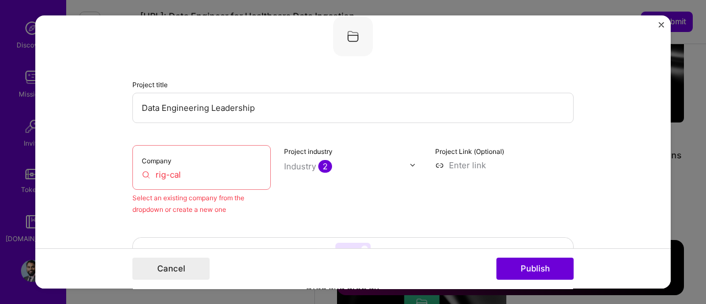
click at [190, 175] on input "rig-cal" at bounding box center [202, 175] width 120 height 12
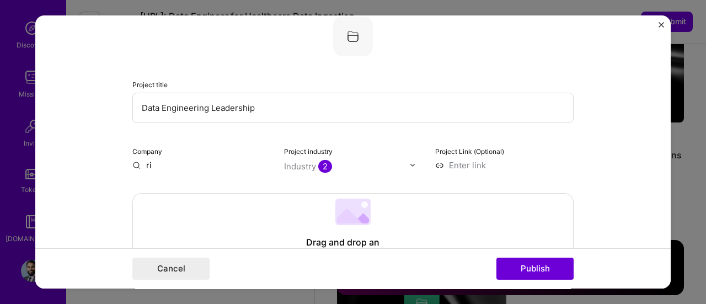
type input "r"
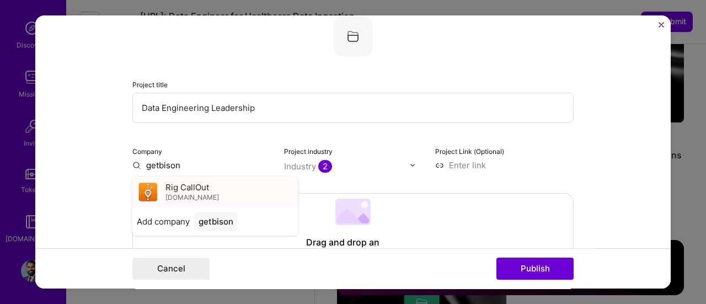
type input "getbison"
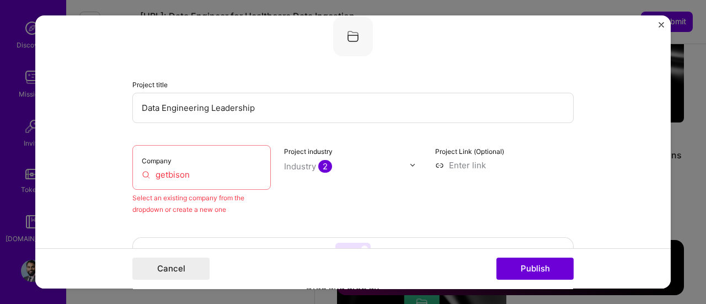
click at [661, 23] on img "Close" at bounding box center [661, 25] width 6 height 6
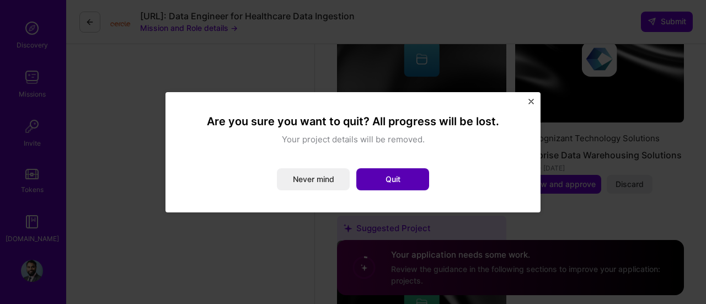
click at [375, 175] on button "Quit" at bounding box center [392, 179] width 73 height 22
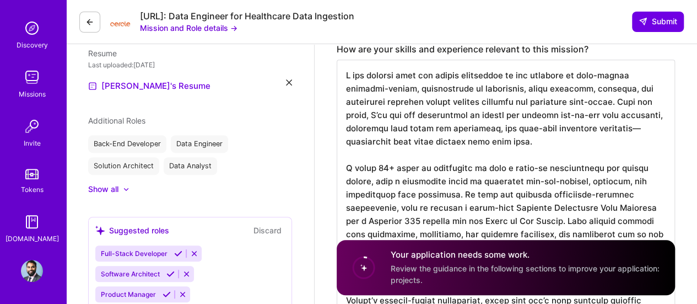
scroll to position [276, 0]
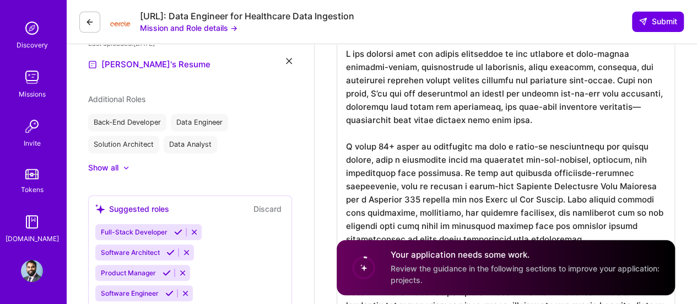
click at [475, 127] on textarea at bounding box center [506, 238] width 338 height 401
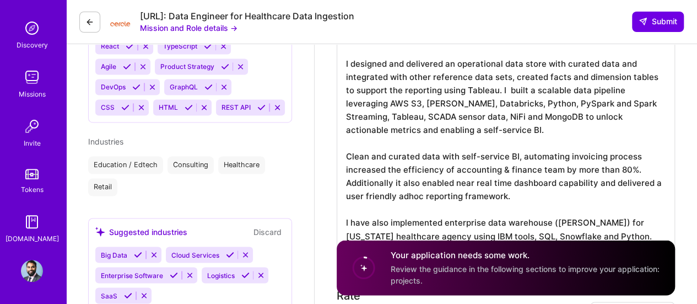
scroll to position [829, 0]
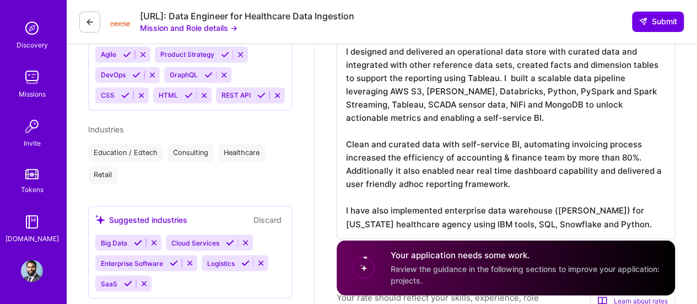
click at [513, 92] on textarea "In my days at Bison Technologies; one of the issues that the start up facing wa…" at bounding box center [506, 117] width 338 height 243
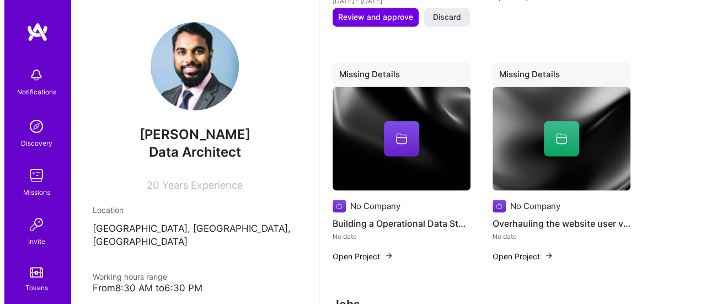
scroll to position [930, 0]
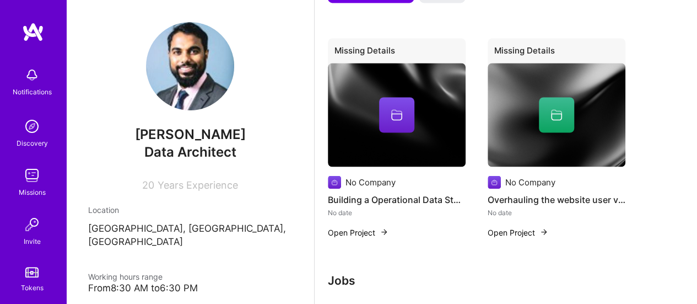
click at [365, 233] on button "Open Project" at bounding box center [358, 232] width 61 height 12
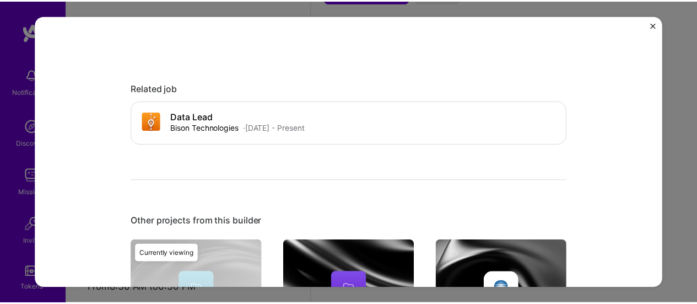
scroll to position [402, 0]
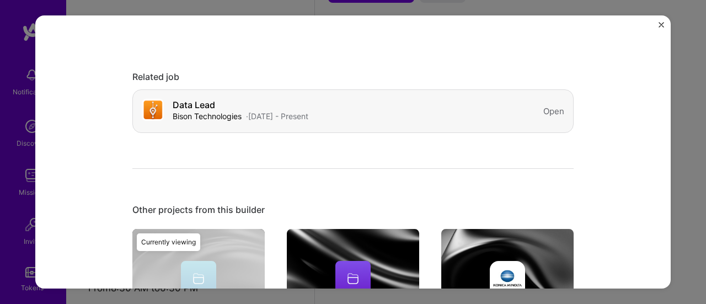
click at [193, 109] on h4 "Data Lead" at bounding box center [241, 105] width 136 height 10
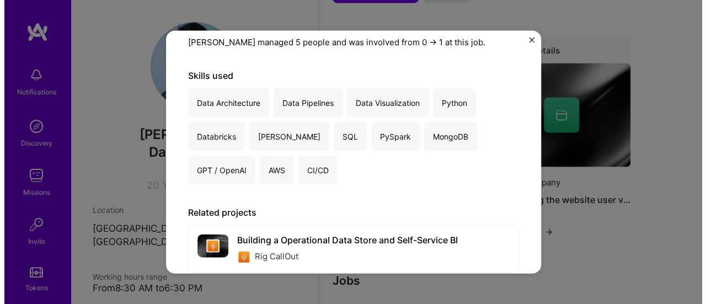
scroll to position [402, 0]
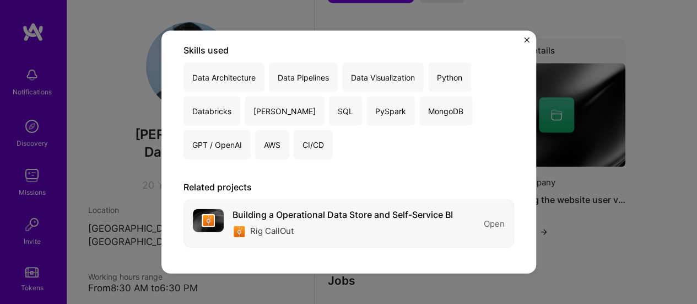
click at [279, 230] on div "Rig CallOut" at bounding box center [272, 231] width 44 height 13
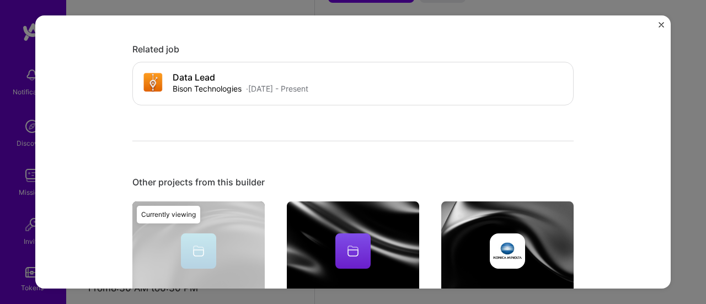
scroll to position [547, 0]
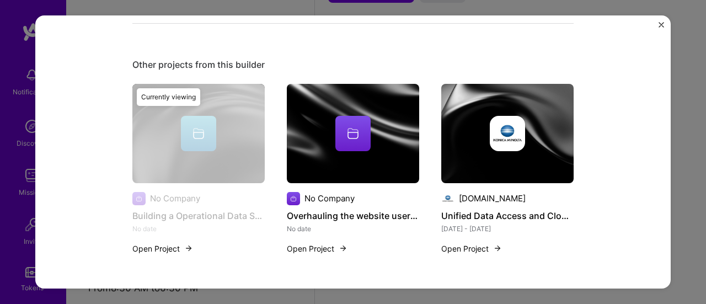
click at [660, 43] on div "Building a Operational Data Store and Self-Service BI As part of building a dat…" at bounding box center [352, 151] width 635 height 273
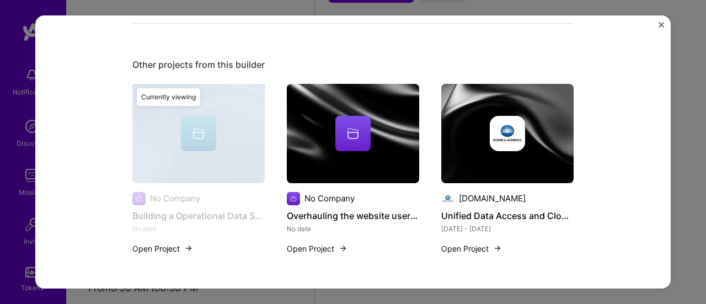
click at [660, 43] on div "Building a Operational Data Store and Self-Service BI As part of building a dat…" at bounding box center [352, 151] width 635 height 273
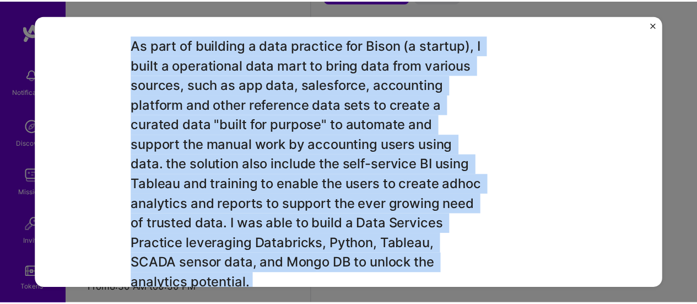
scroll to position [99, 0]
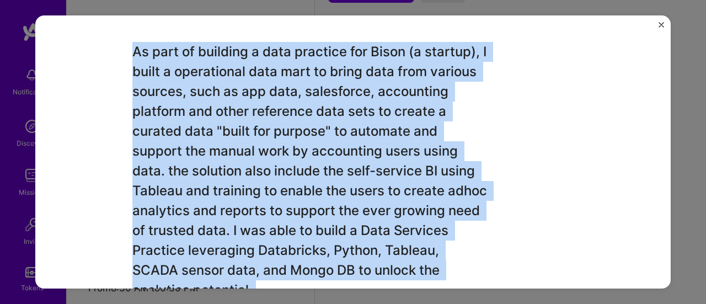
drag, startPoint x: 660, startPoint y: 43, endPoint x: 590, endPoint y: 101, distance: 91.3
click at [590, 101] on div "Building a Operational Data Store and Self-Service BI As part of building a dat…" at bounding box center [352, 151] width 635 height 273
click at [520, 134] on div "As part of building a data practice for Bison (a startup), I built a operationa…" at bounding box center [352, 190] width 441 height 297
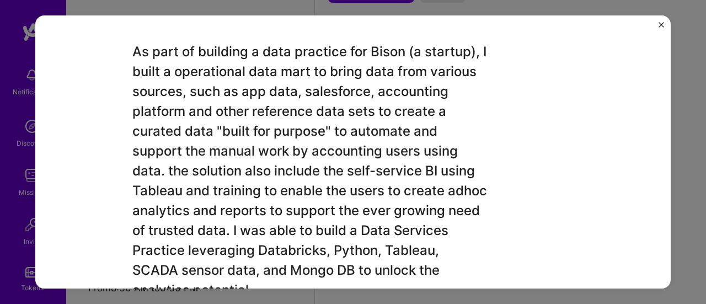
click at [663, 22] on img "Close" at bounding box center [661, 25] width 6 height 6
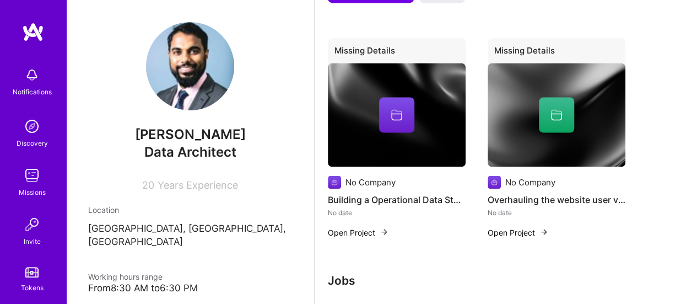
click at [337, 214] on div "No date" at bounding box center [397, 212] width 138 height 12
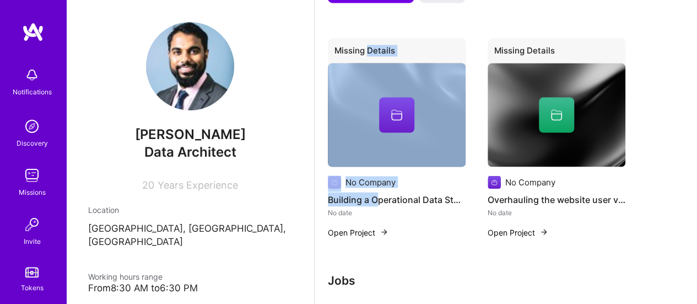
drag, startPoint x: 368, startPoint y: 50, endPoint x: 379, endPoint y: 204, distance: 154.8
click at [379, 204] on div "Missing Details No Company Building a Operational Data Store and Self-Service B…" at bounding box center [397, 144] width 138 height 213
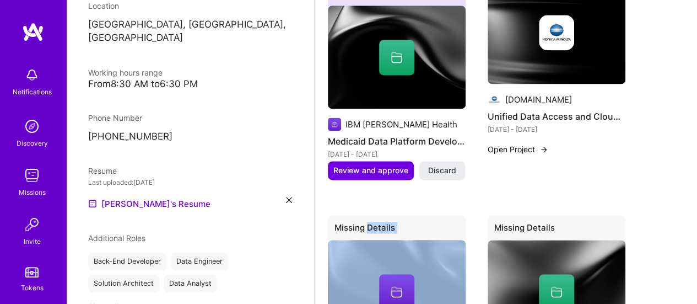
scroll to position [730, 0]
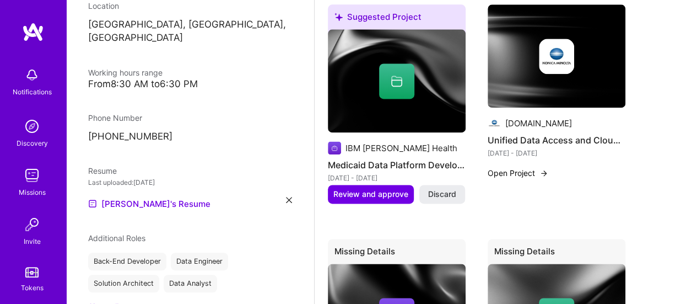
click at [649, 236] on div "Suggested Project Bison Technologies Data Engineering Leadership [DATE] - Prese…" at bounding box center [506, 106] width 356 height 692
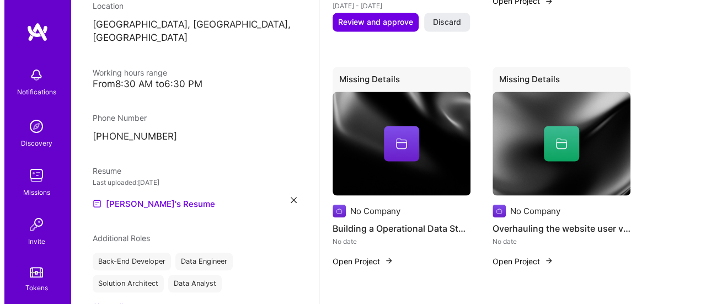
scroll to position [895, 0]
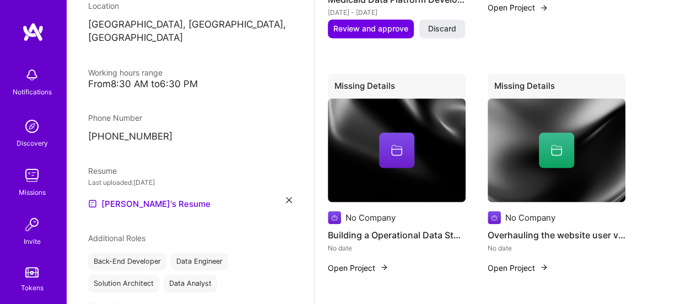
click at [337, 219] on img at bounding box center [334, 217] width 13 height 13
click at [388, 153] on div at bounding box center [396, 149] width 35 height 35
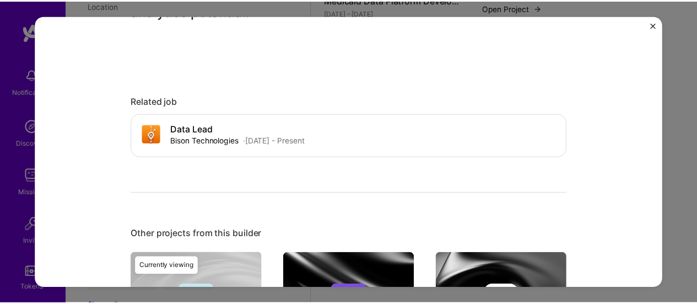
scroll to position [356, 0]
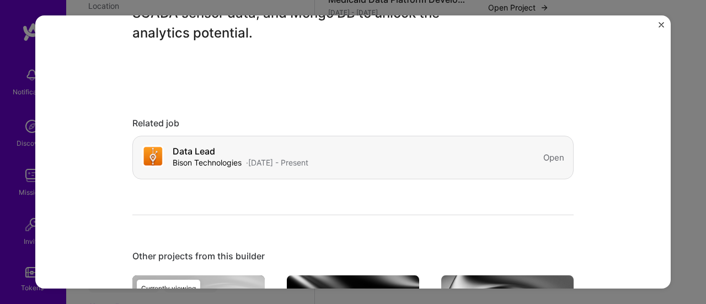
click at [201, 161] on div "Bison Technologies" at bounding box center [207, 163] width 69 height 12
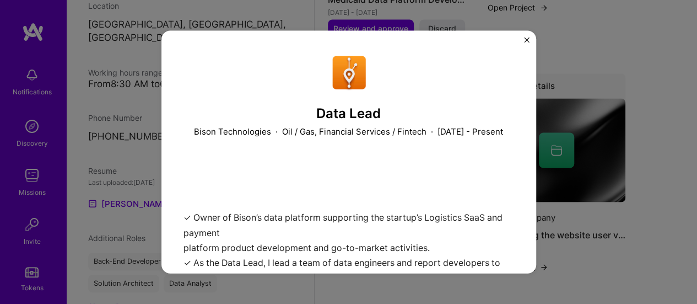
click at [527, 190] on div "Data Lead Bison Technologies · Oil / Gas, Financial Services / Fintech · [DATE]…" at bounding box center [348, 151] width 375 height 243
drag, startPoint x: 527, startPoint y: 190, endPoint x: 532, endPoint y: 188, distance: 5.9
click at [532, 188] on div "Data Lead Bison Technologies · Oil / Gas, Financial Services / Fintech · [DATE]…" at bounding box center [348, 151] width 375 height 243
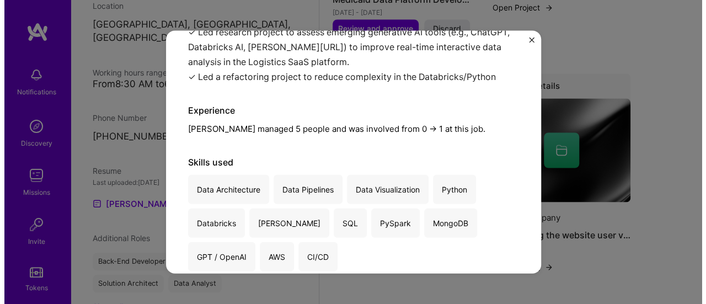
scroll to position [402, 0]
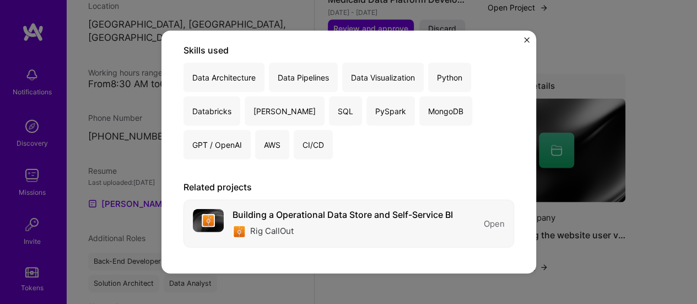
click at [263, 225] on div "Rig CallOut" at bounding box center [272, 231] width 44 height 13
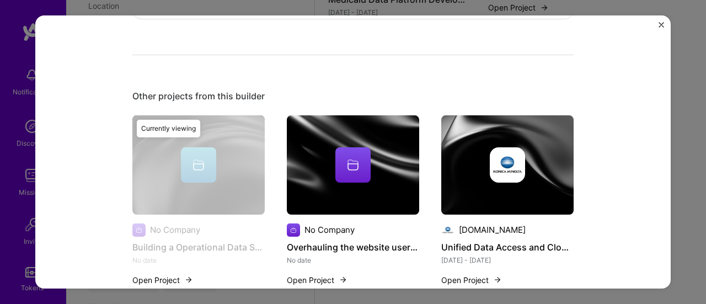
scroll to position [547, 0]
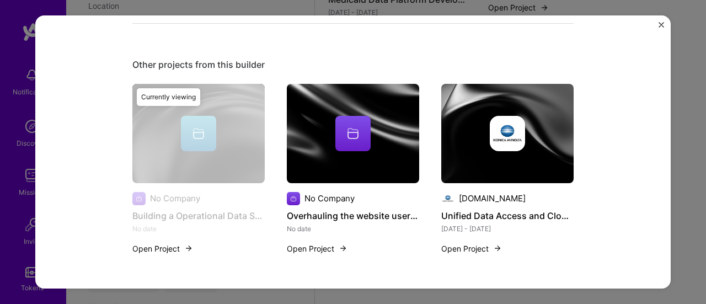
click at [155, 244] on button "Open Project" at bounding box center [162, 249] width 61 height 12
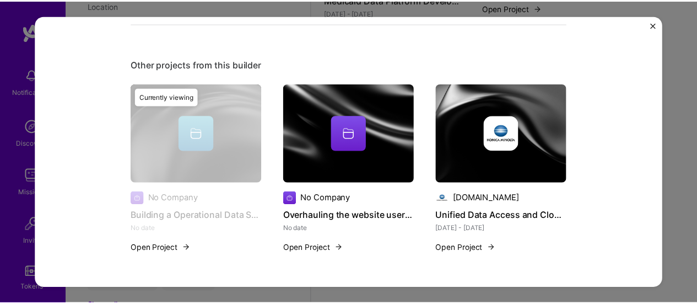
scroll to position [0, 0]
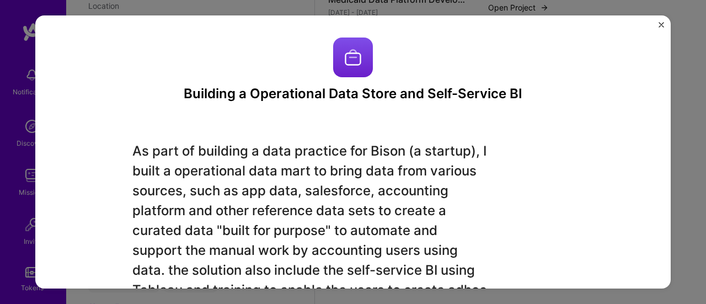
click at [660, 23] on img "Close" at bounding box center [661, 25] width 6 height 6
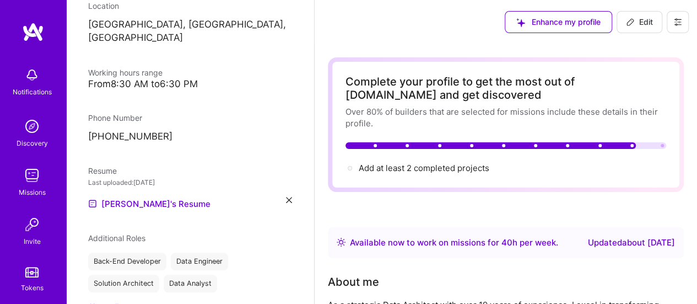
click at [632, 21] on icon at bounding box center [630, 22] width 7 height 7
select select "US"
select select "Right Now"
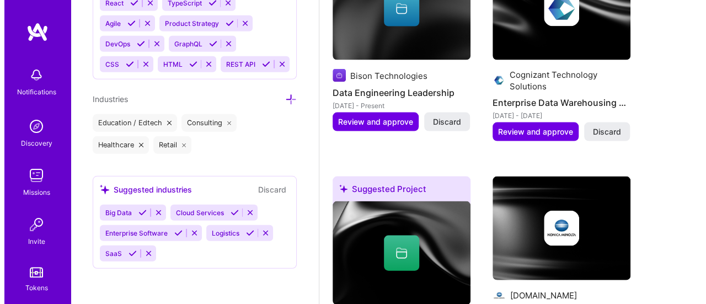
scroll to position [1042, 0]
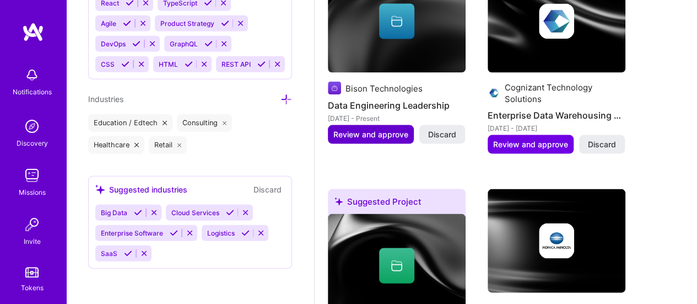
click at [393, 136] on span "Review and approve" at bounding box center [370, 133] width 75 height 11
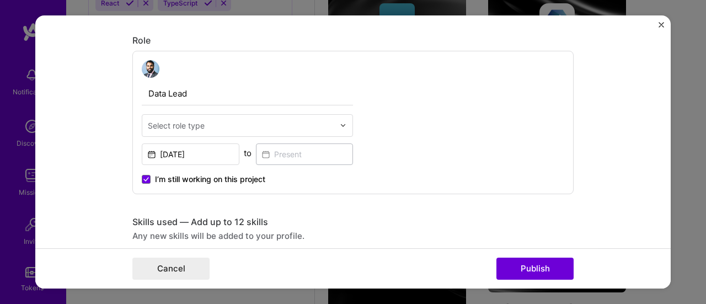
scroll to position [363, 0]
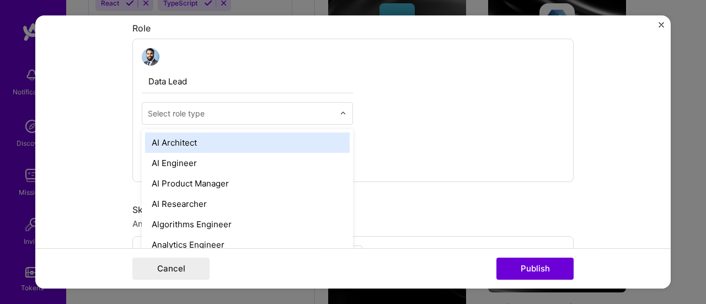
click at [340, 112] on img at bounding box center [343, 113] width 7 height 7
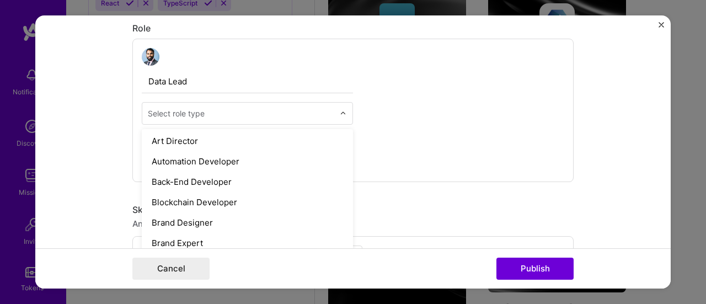
scroll to position [289, 0]
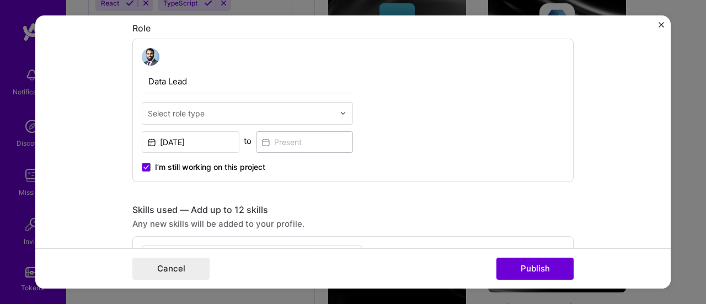
click at [180, 112] on div "Select role type" at bounding box center [176, 113] width 57 height 12
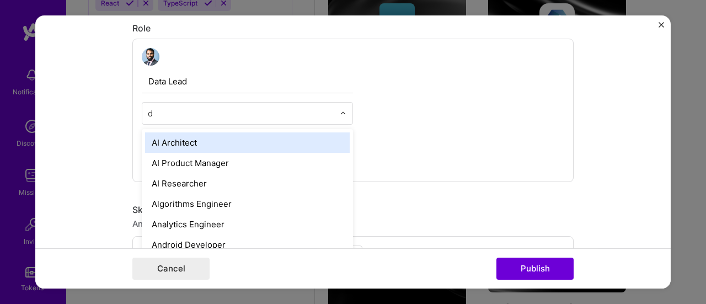
type input "da"
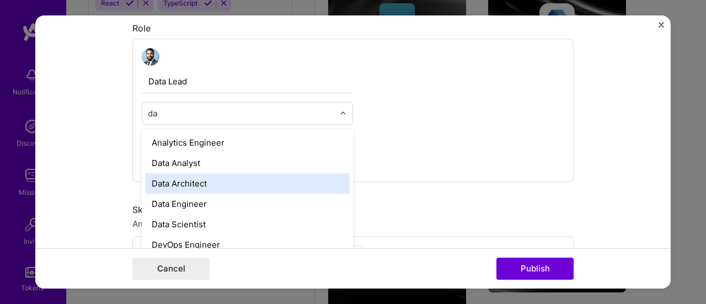
click at [174, 181] on div "Data Architect" at bounding box center [247, 183] width 204 height 20
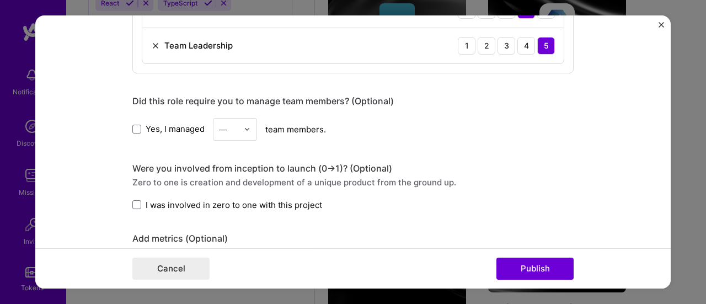
scroll to position [864, 0]
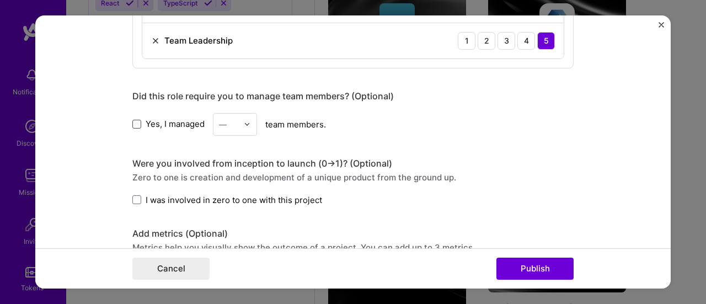
click at [133, 121] on span at bounding box center [136, 124] width 9 height 9
click at [0, 0] on input "Yes, I managed" at bounding box center [0, 0] width 0 height 0
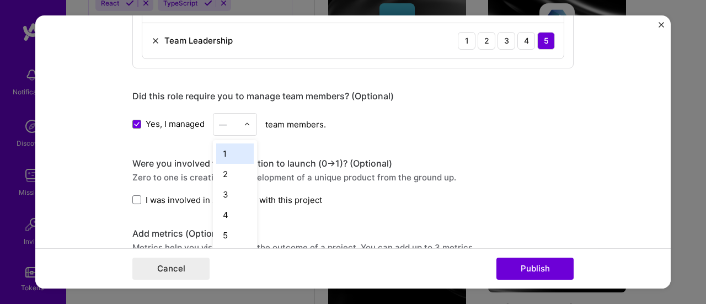
click at [245, 116] on div at bounding box center [250, 124] width 13 height 21
click at [218, 154] on div "6" at bounding box center [234, 155] width 37 height 20
click at [133, 197] on span at bounding box center [136, 199] width 9 height 9
click at [0, 0] on input "I was involved in zero to one with this project" at bounding box center [0, 0] width 0 height 0
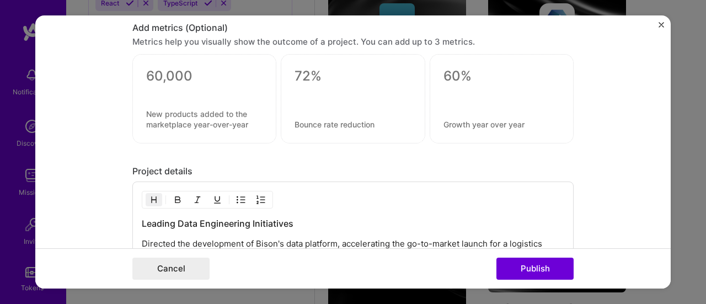
scroll to position [1027, 0]
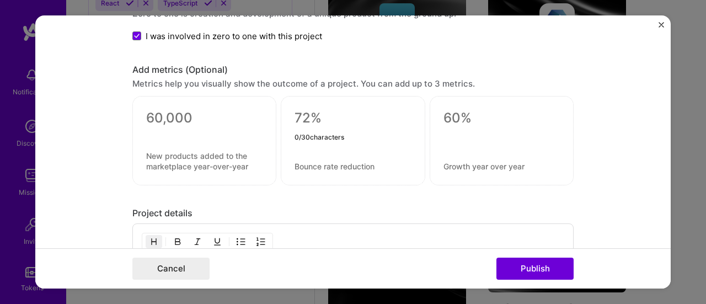
click at [298, 114] on textarea at bounding box center [352, 118] width 116 height 17
type textarea "0"
type textarea "80%"
click at [296, 165] on textarea at bounding box center [352, 166] width 116 height 10
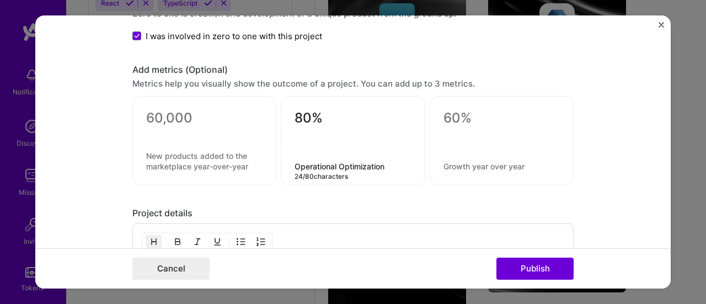
type textarea "Operational Optimization"
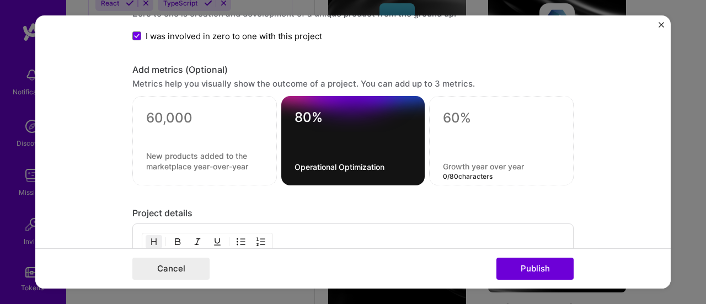
click at [454, 161] on textarea at bounding box center [501, 166] width 117 height 10
click at [192, 165] on textarea at bounding box center [204, 160] width 117 height 21
click at [150, 111] on textarea at bounding box center [204, 118] width 117 height 17
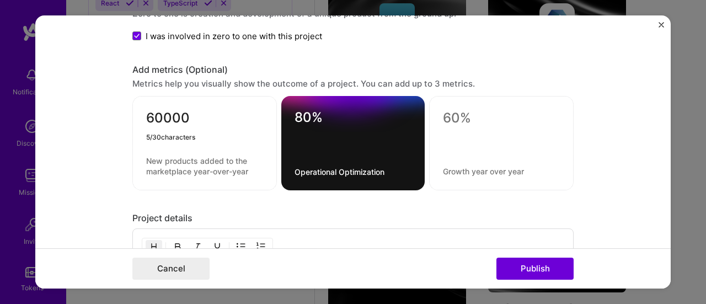
type textarea "60000"
click at [173, 165] on textarea at bounding box center [204, 165] width 117 height 21
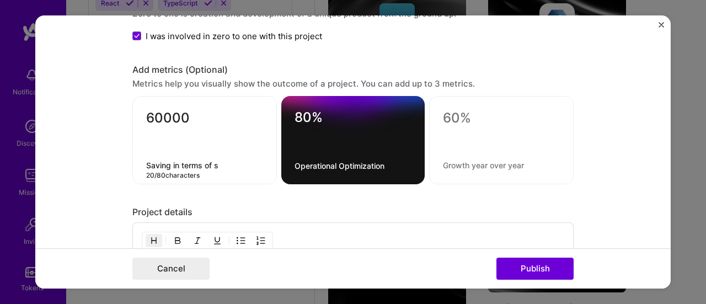
type textarea "Saving in terms of s"
click at [185, 111] on textarea "60000" at bounding box center [204, 120] width 117 height 21
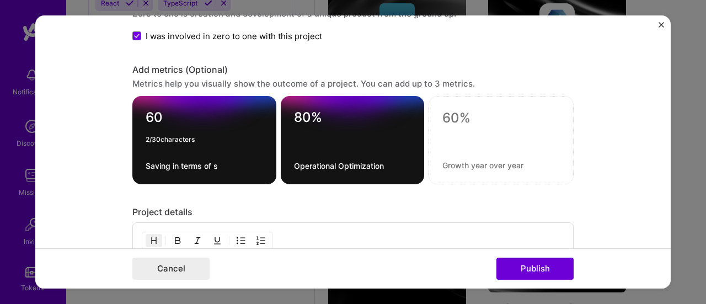
type textarea "6"
type textarea "100K"
click at [223, 163] on textarea "Saving in terms of s" at bounding box center [204, 165] width 117 height 10
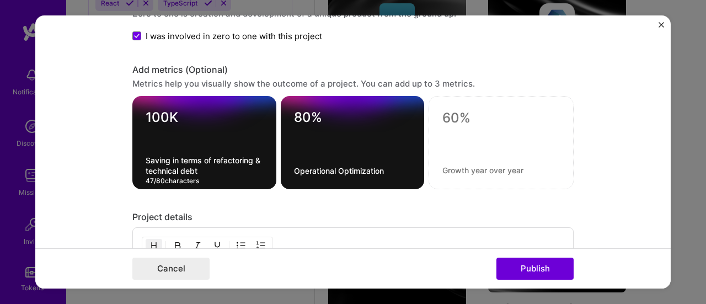
type textarea "Saving in terms of refactoring & technical debt"
click at [474, 110] on textarea at bounding box center [500, 118] width 117 height 17
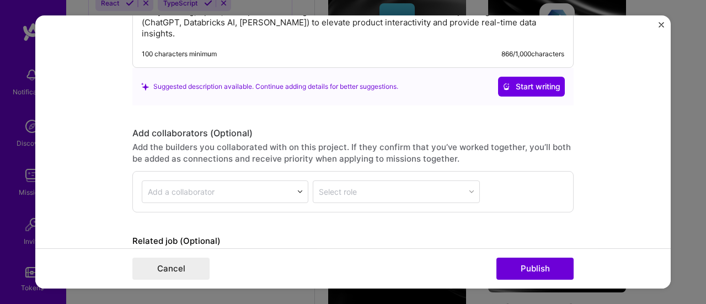
scroll to position [1429, 0]
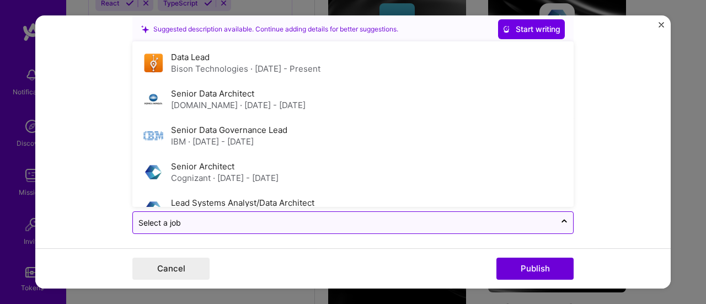
click at [295, 217] on input "text" at bounding box center [343, 223] width 411 height 12
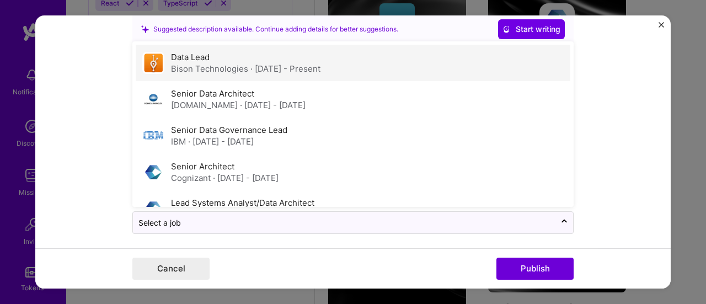
click at [228, 63] on div "Bison Technologies · [DATE] - Present" at bounding box center [245, 69] width 149 height 12
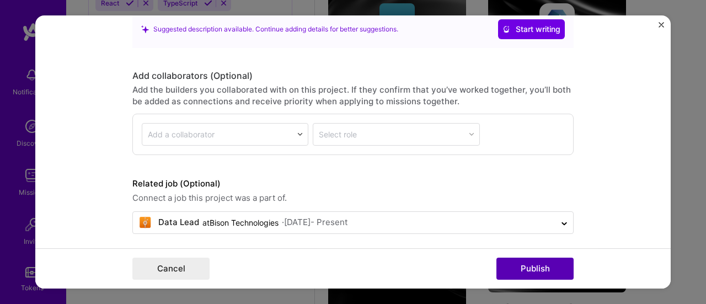
click at [551, 269] on button "Publish" at bounding box center [534, 268] width 77 height 22
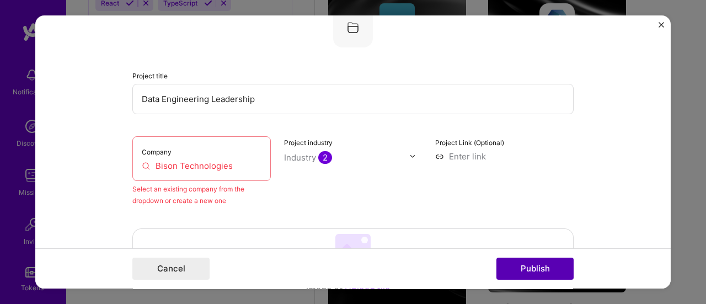
scroll to position [72, 0]
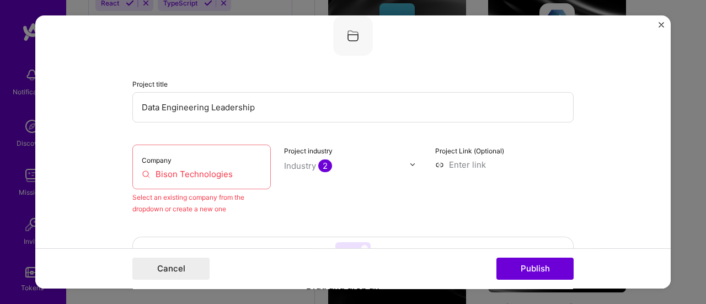
click at [180, 174] on input "Bison Technologies" at bounding box center [202, 174] width 120 height 12
click at [158, 170] on input "Bison Technologies" at bounding box center [202, 174] width 120 height 12
click at [223, 176] on input "Bison Technologies" at bounding box center [202, 174] width 120 height 12
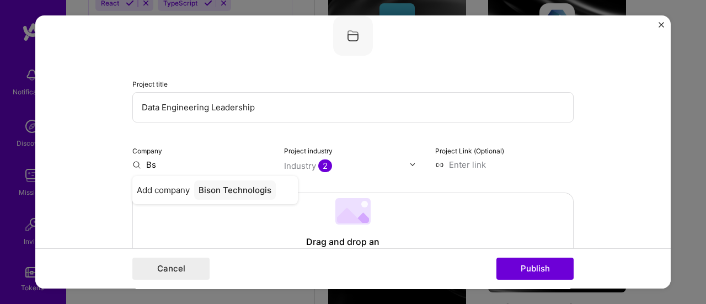
type input "s"
click at [165, 166] on input "s" at bounding box center [201, 165] width 138 height 12
click at [173, 166] on input "bi" at bounding box center [201, 165] width 138 height 12
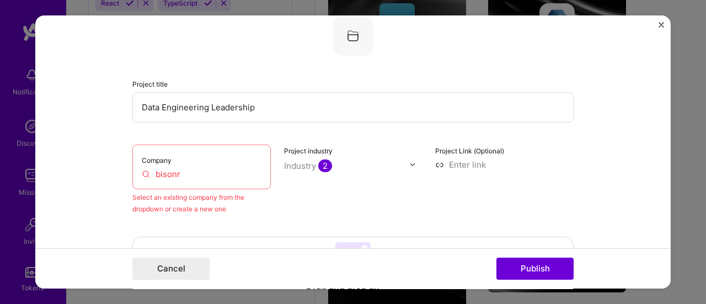
click at [185, 170] on input "bisonr" at bounding box center [202, 174] width 120 height 12
click at [197, 174] on input "bison tech" at bounding box center [202, 174] width 120 height 12
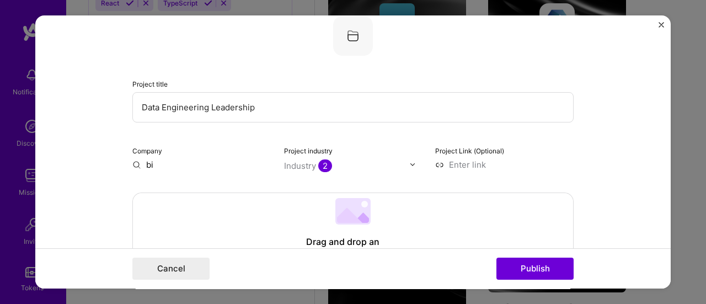
type input "b"
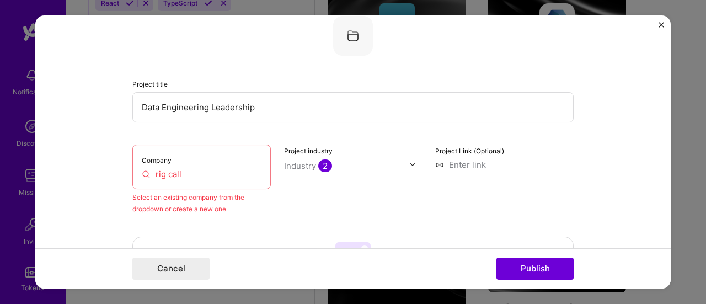
click at [196, 176] on input "rig call" at bounding box center [202, 174] width 120 height 12
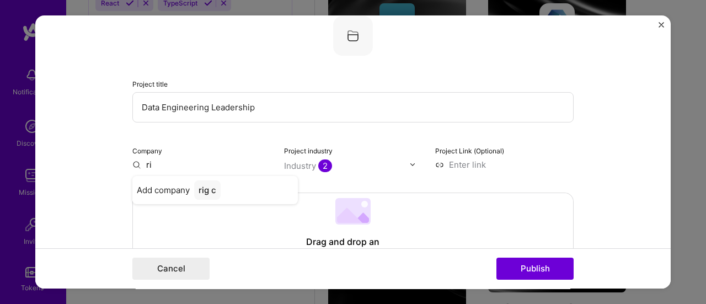
type input "r"
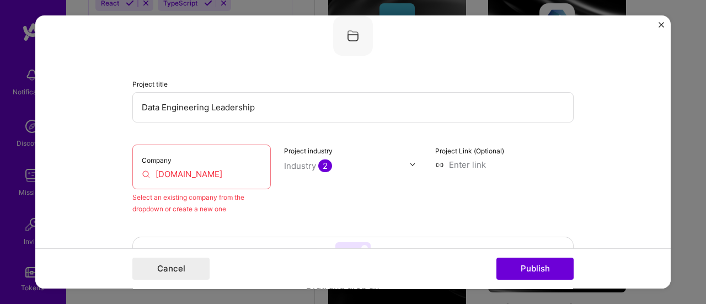
click at [219, 177] on input "[DOMAIN_NAME]" at bounding box center [202, 174] width 120 height 12
click at [334, 201] on div "Project industry Industry 2" at bounding box center [353, 179] width 138 height 70
click at [265, 171] on div "Company [DOMAIN_NAME]" at bounding box center [201, 166] width 138 height 45
click at [516, 270] on button "Publish" at bounding box center [534, 268] width 77 height 22
drag, startPoint x: 414, startPoint y: 170, endPoint x: 408, endPoint y: 164, distance: 9.0
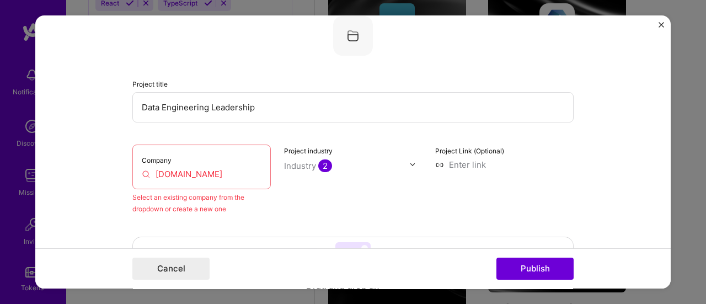
click at [408, 164] on div "Project industry Industry 2" at bounding box center [353, 179] width 138 height 70
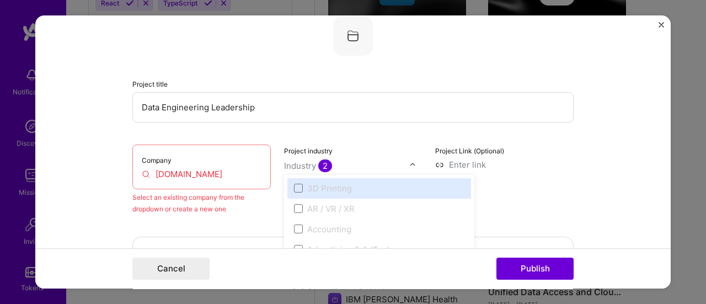
click at [409, 164] on img at bounding box center [412, 164] width 7 height 7
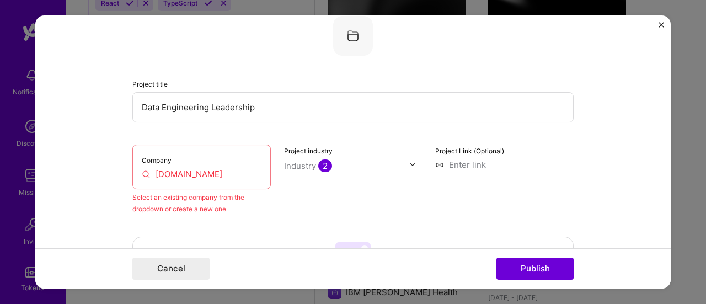
click at [409, 164] on img at bounding box center [412, 164] width 7 height 7
click at [245, 177] on input "[DOMAIN_NAME]" at bounding box center [202, 174] width 120 height 12
click at [203, 170] on input "[DOMAIN_NAME]" at bounding box center [202, 174] width 120 height 12
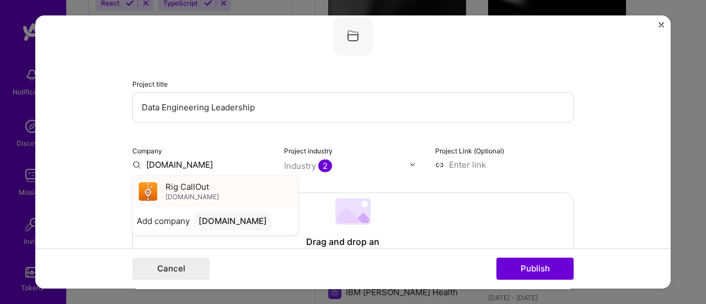
type input "[DOMAIN_NAME]"
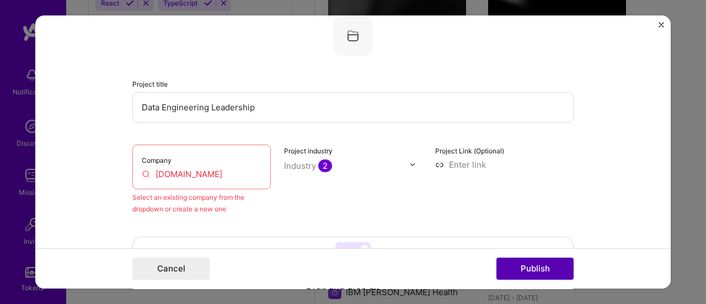
click at [545, 277] on button "Publish" at bounding box center [534, 268] width 77 height 22
click at [531, 272] on button "Publish" at bounding box center [534, 268] width 77 height 22
